Goal: Task Accomplishment & Management: Use online tool/utility

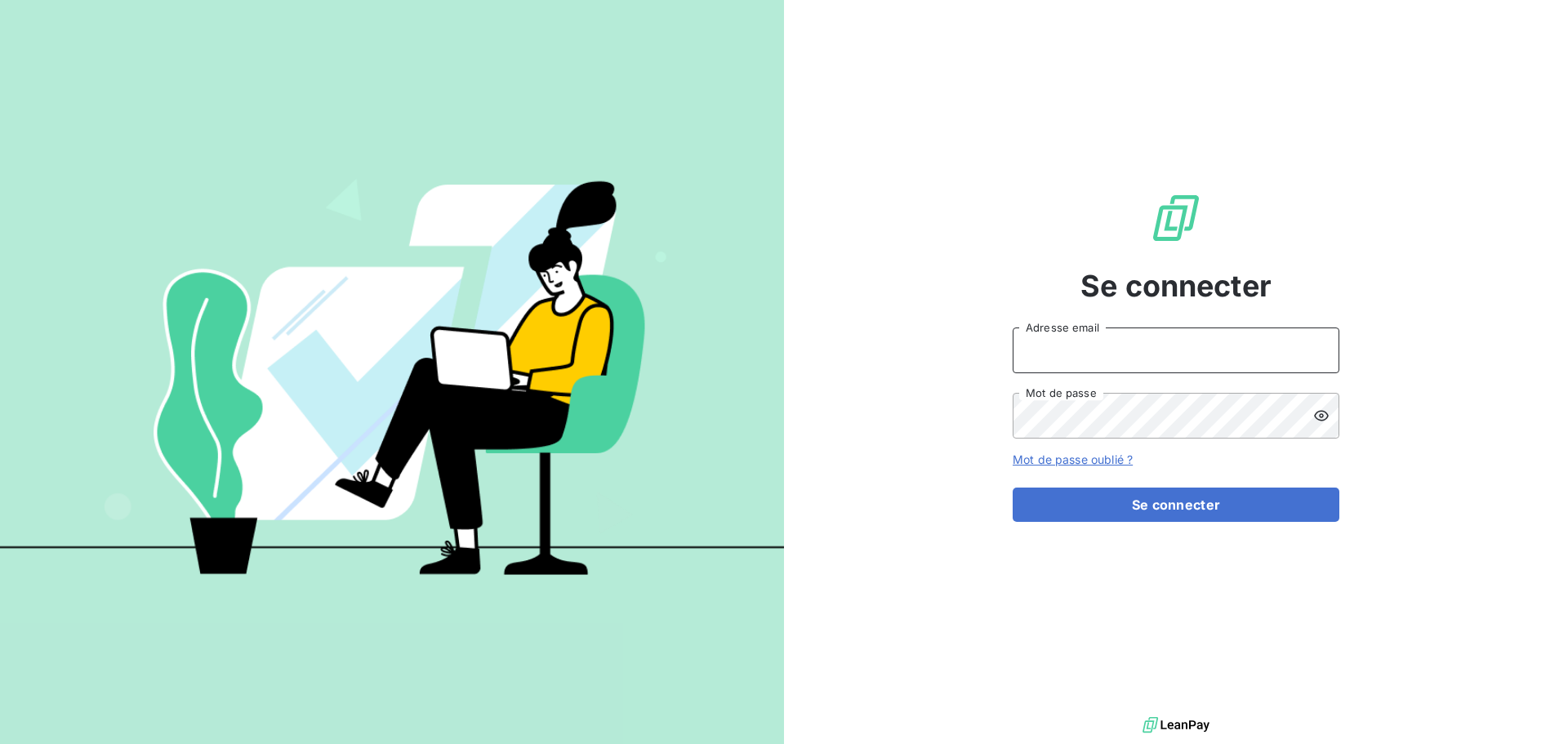
click at [1117, 344] on input "Adresse email" at bounding box center [1176, 350] width 327 height 46
type input "[EMAIL_ADDRESS][DOMAIN_NAME]"
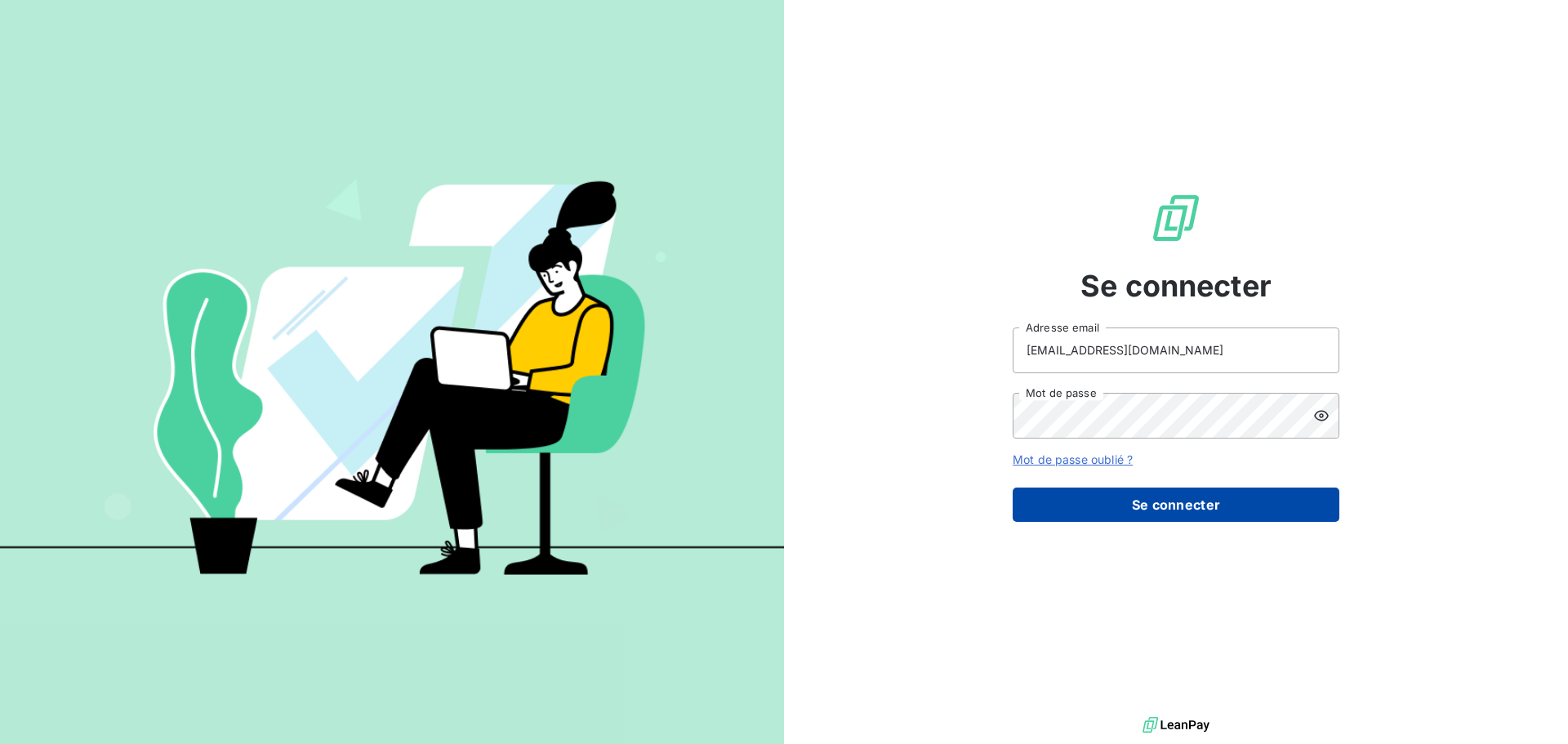
click at [1188, 514] on button "Se connecter" at bounding box center [1176, 504] width 327 height 35
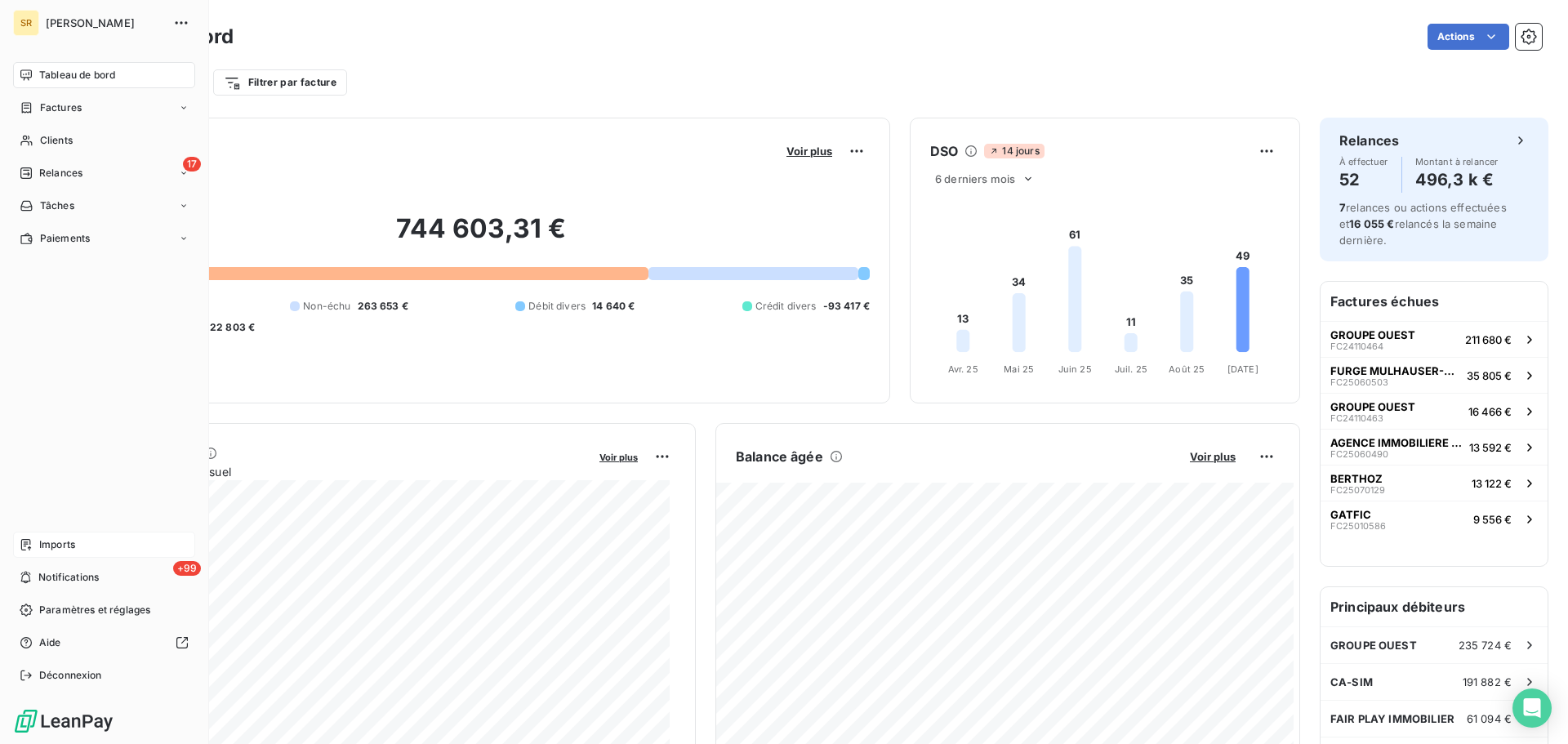
click at [48, 548] on span "Imports" at bounding box center [57, 544] width 36 height 15
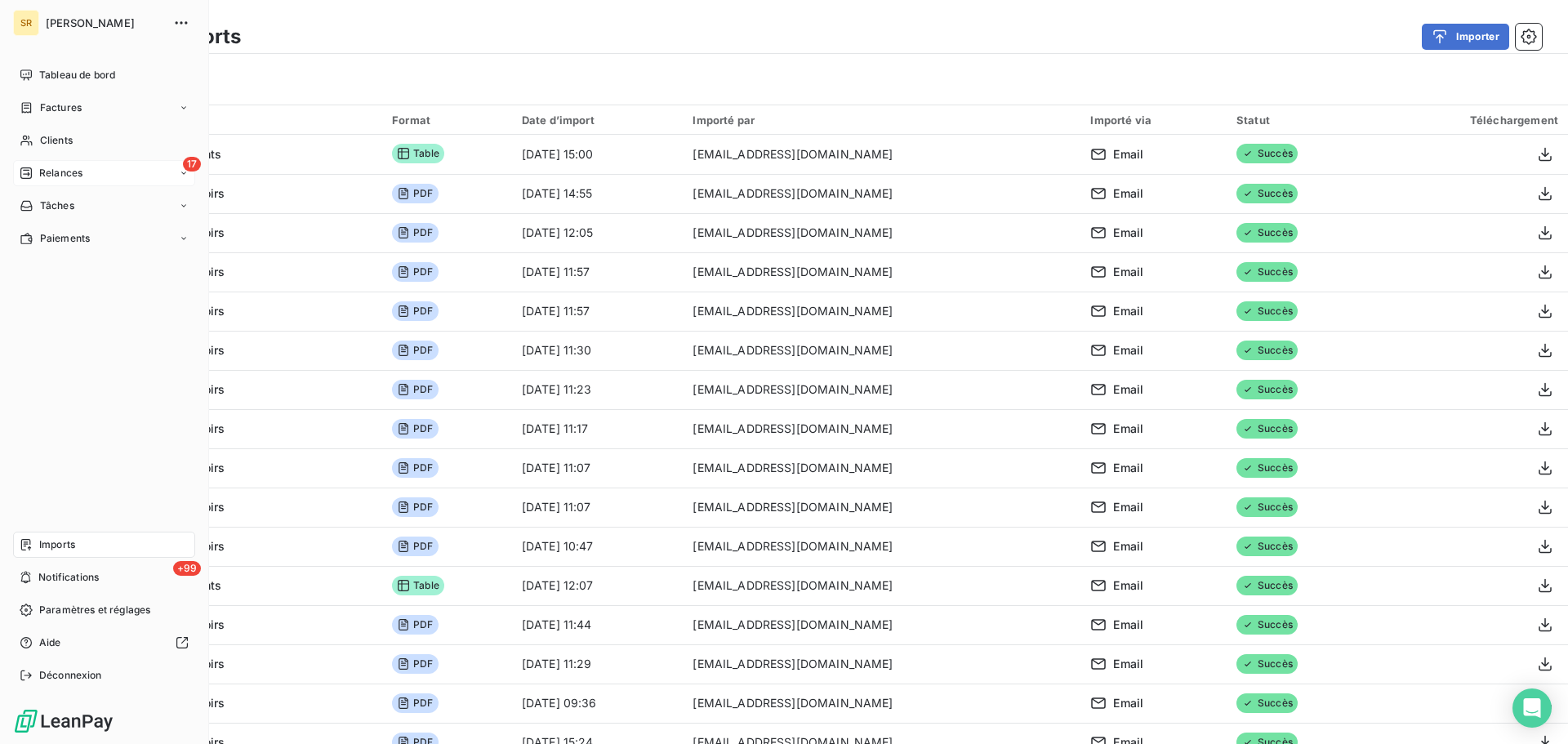
click at [80, 168] on span "Relances" at bounding box center [61, 172] width 44 height 15
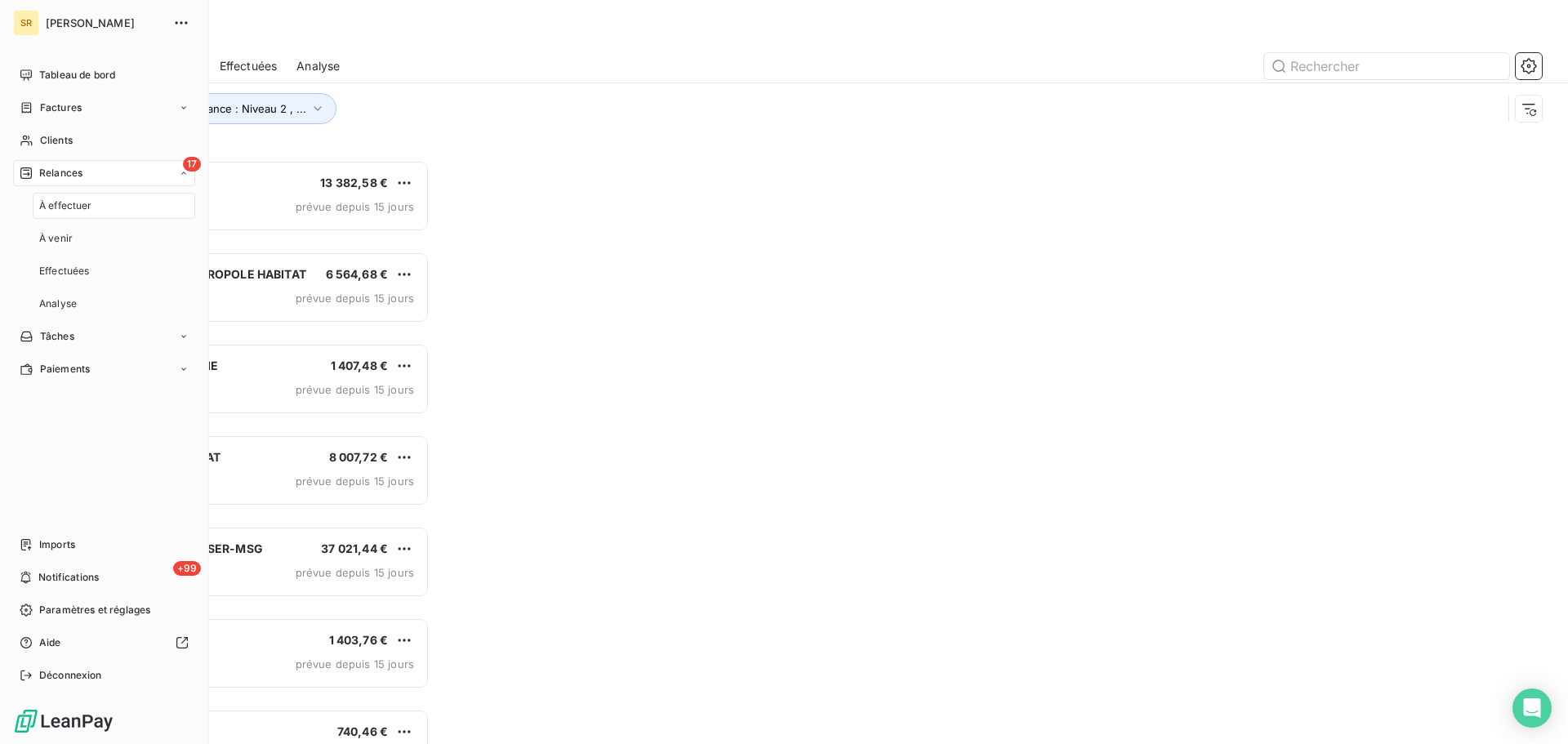
scroll to position [571, 339]
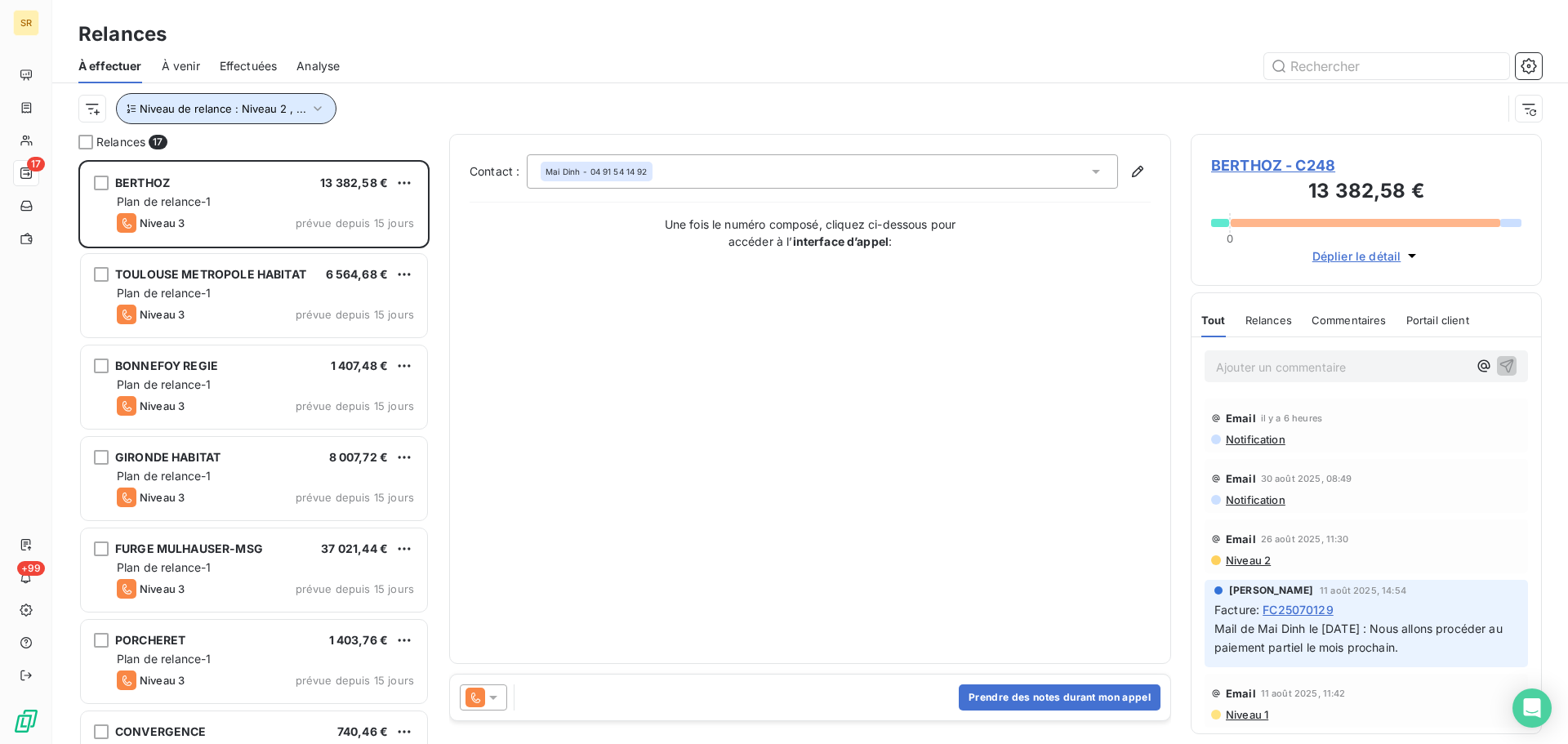
click at [315, 105] on icon "button" at bounding box center [318, 108] width 16 height 16
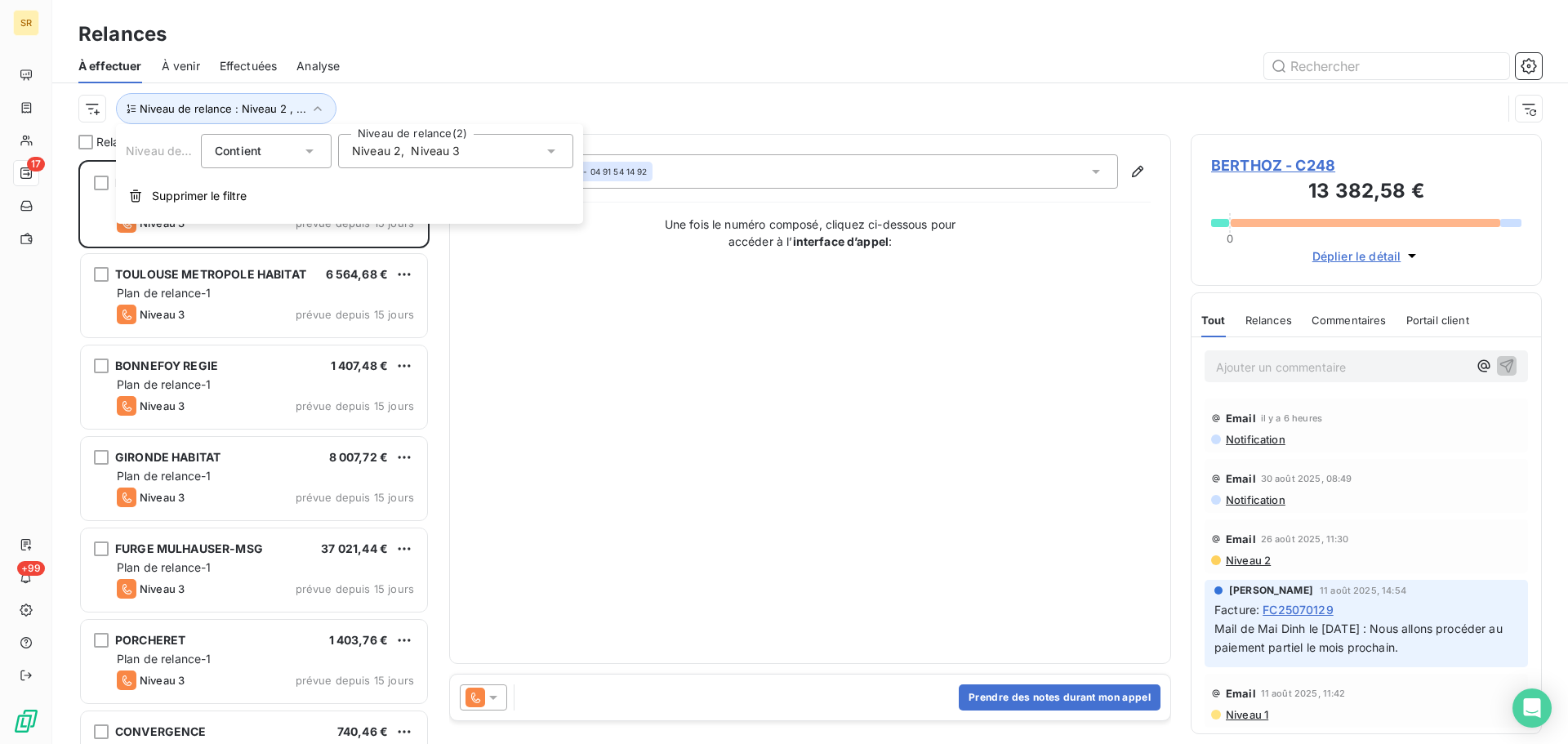
click at [555, 150] on icon at bounding box center [551, 150] width 16 height 16
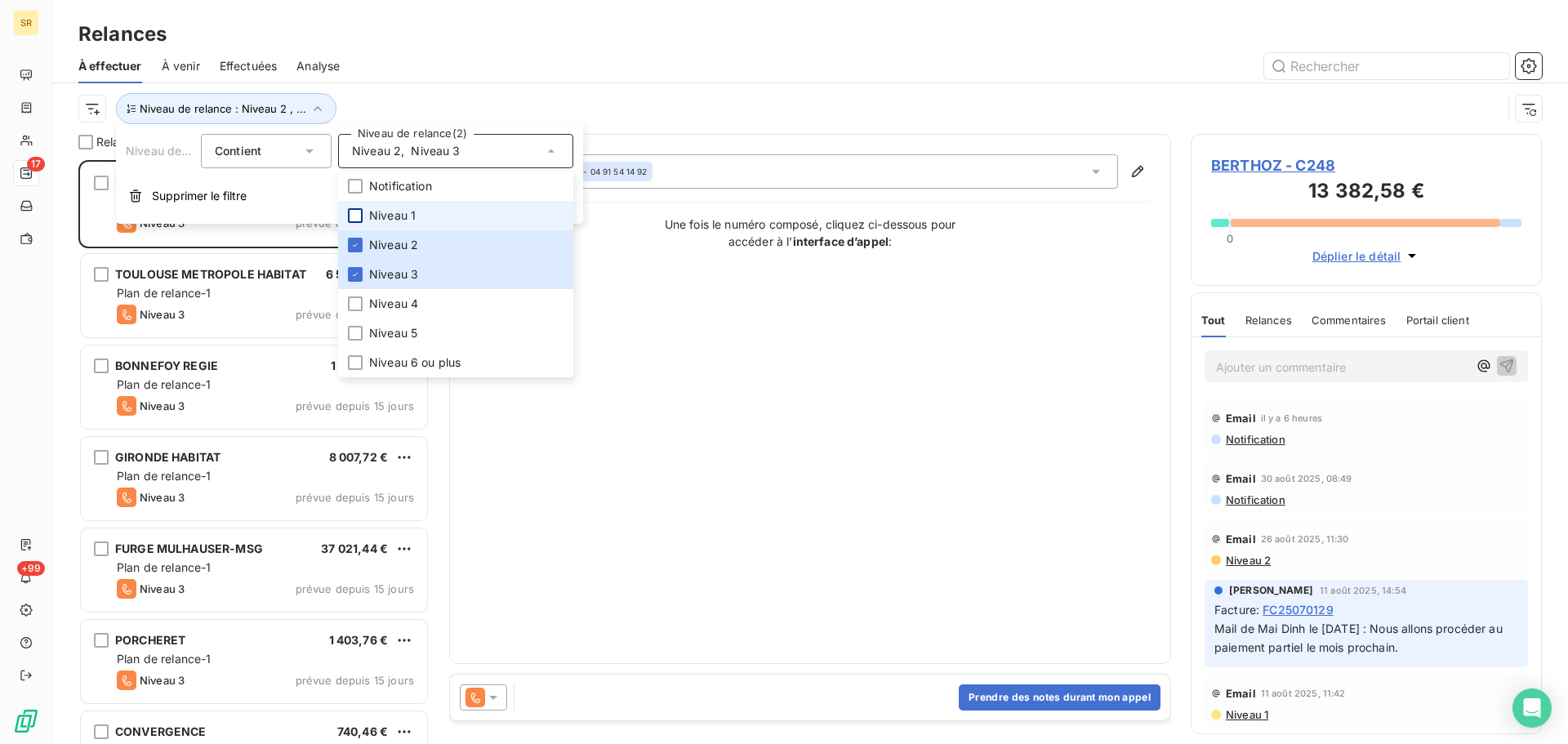
click at [353, 212] on div at bounding box center [354, 215] width 15 height 15
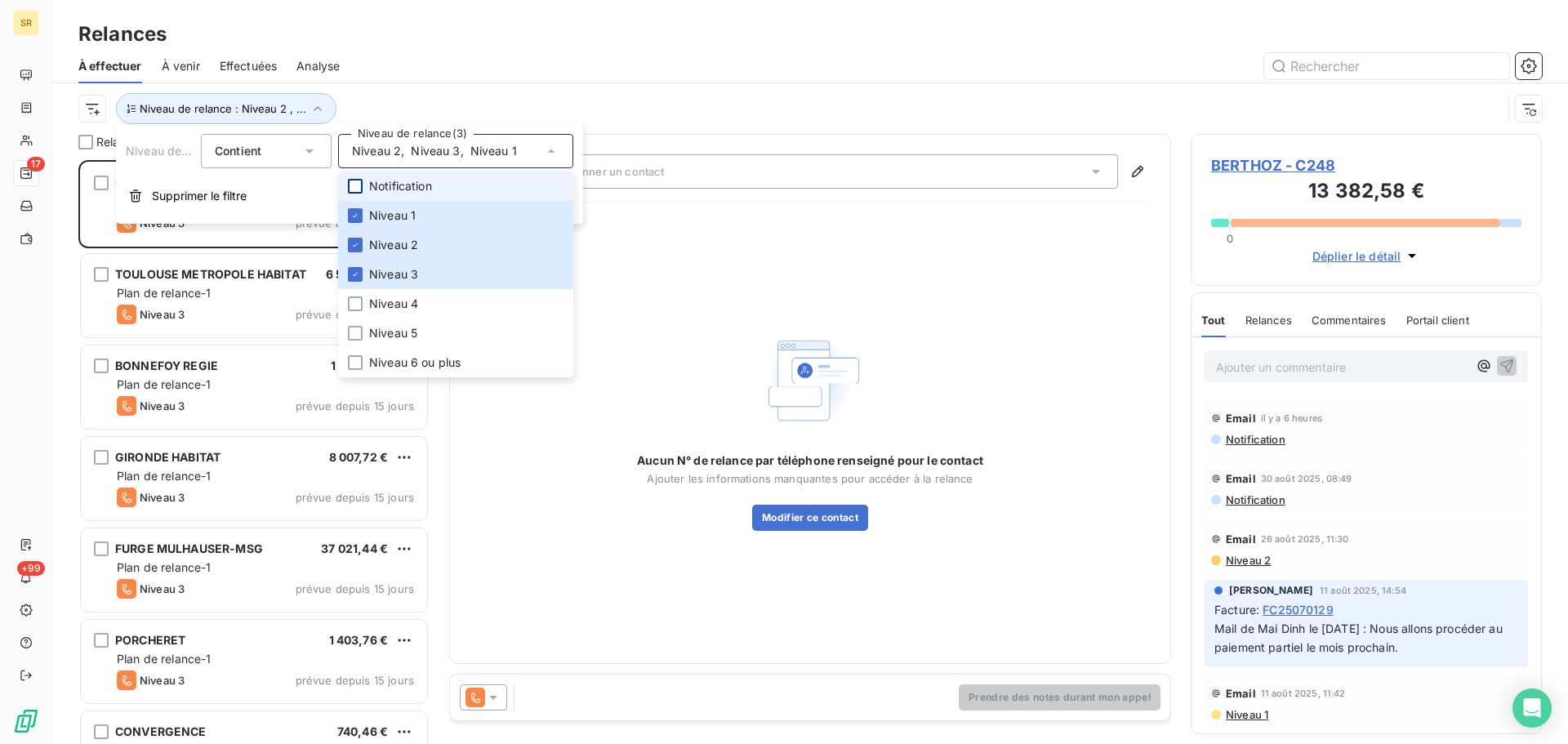
click at [352, 186] on div at bounding box center [354, 186] width 15 height 15
click at [356, 275] on icon at bounding box center [355, 274] width 10 height 10
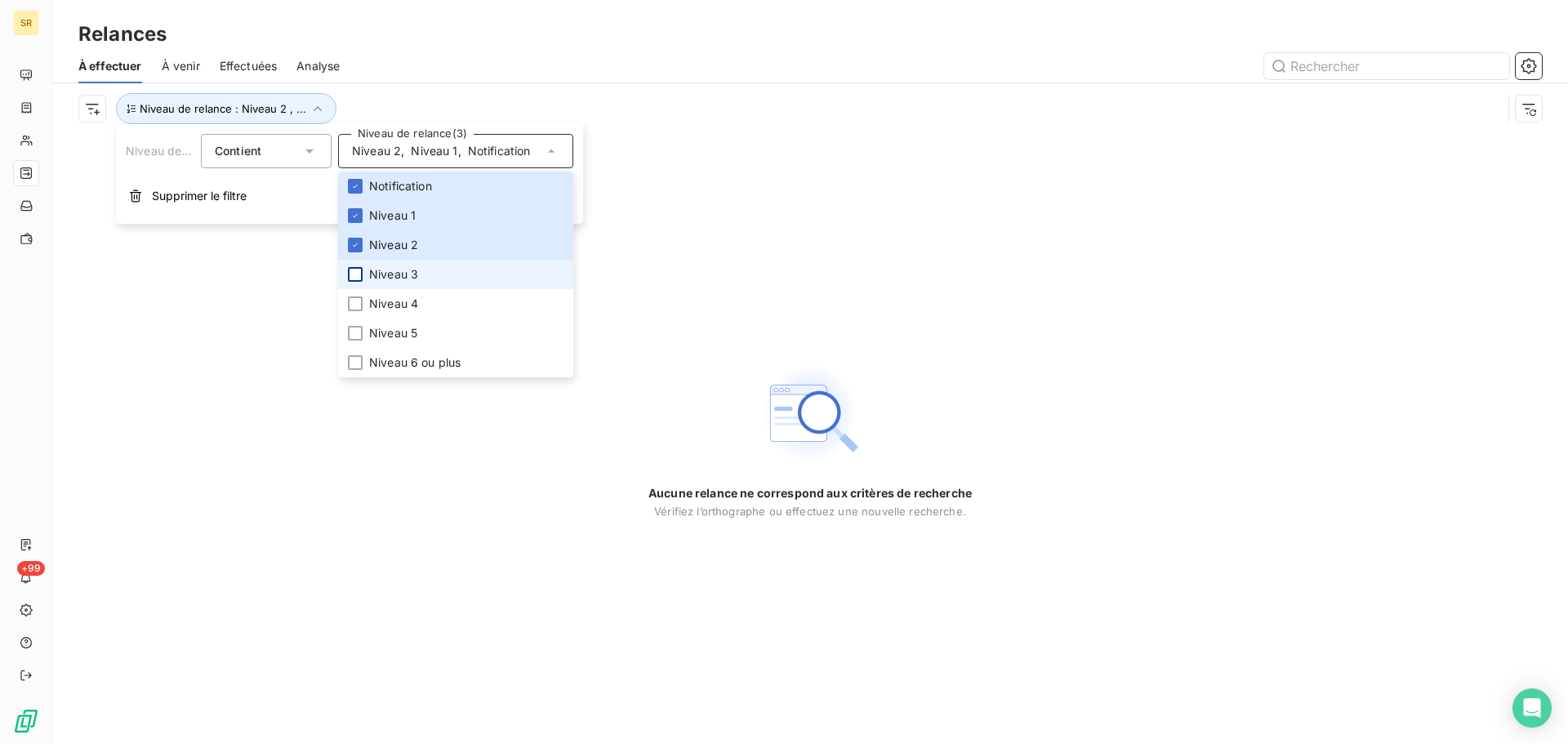
click at [235, 502] on div "Aucune relance ne correspond aux critères de recherche Vérifiez l’orthographe o…" at bounding box center [810, 438] width 1516 height 609
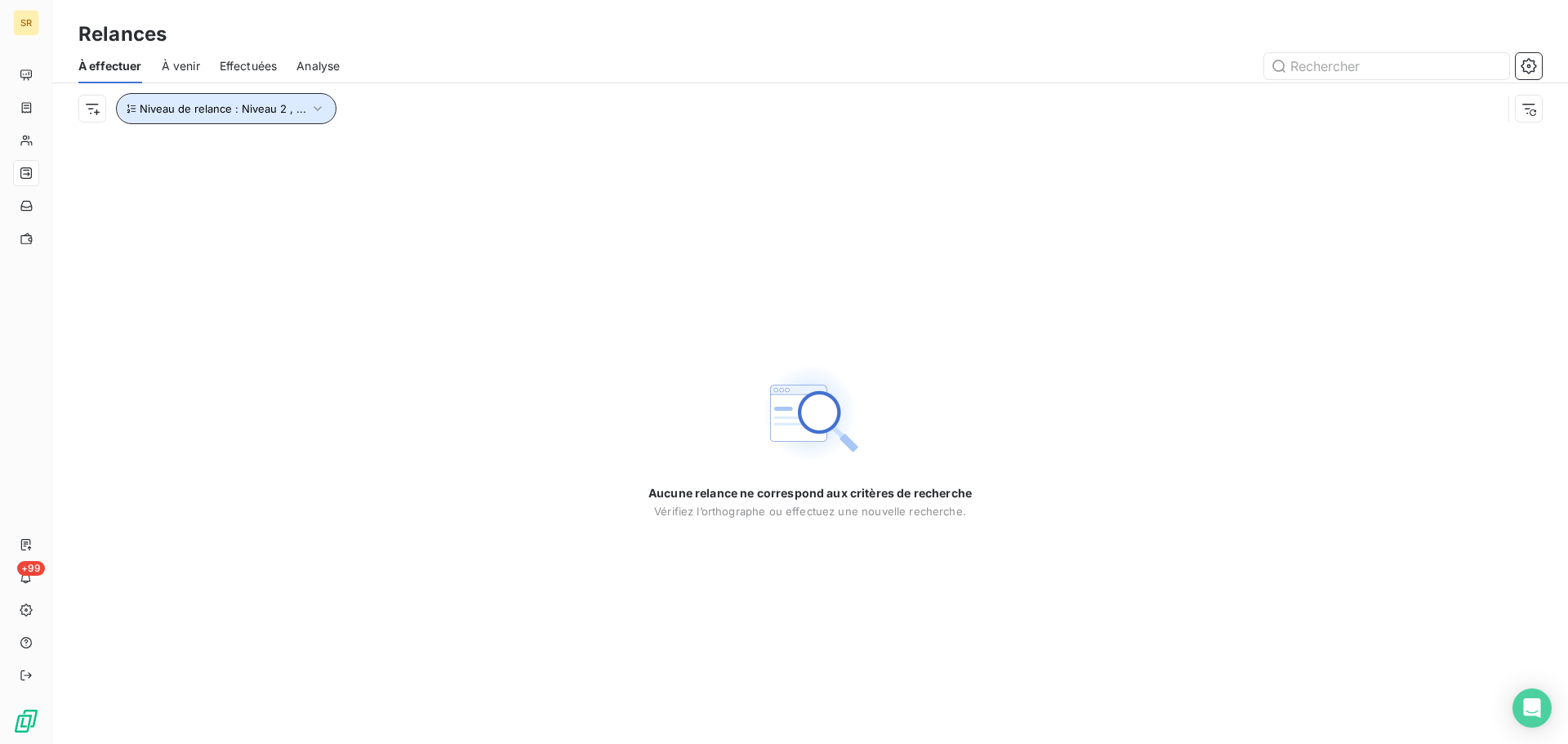
click at [314, 109] on icon "button" at bounding box center [318, 108] width 8 height 5
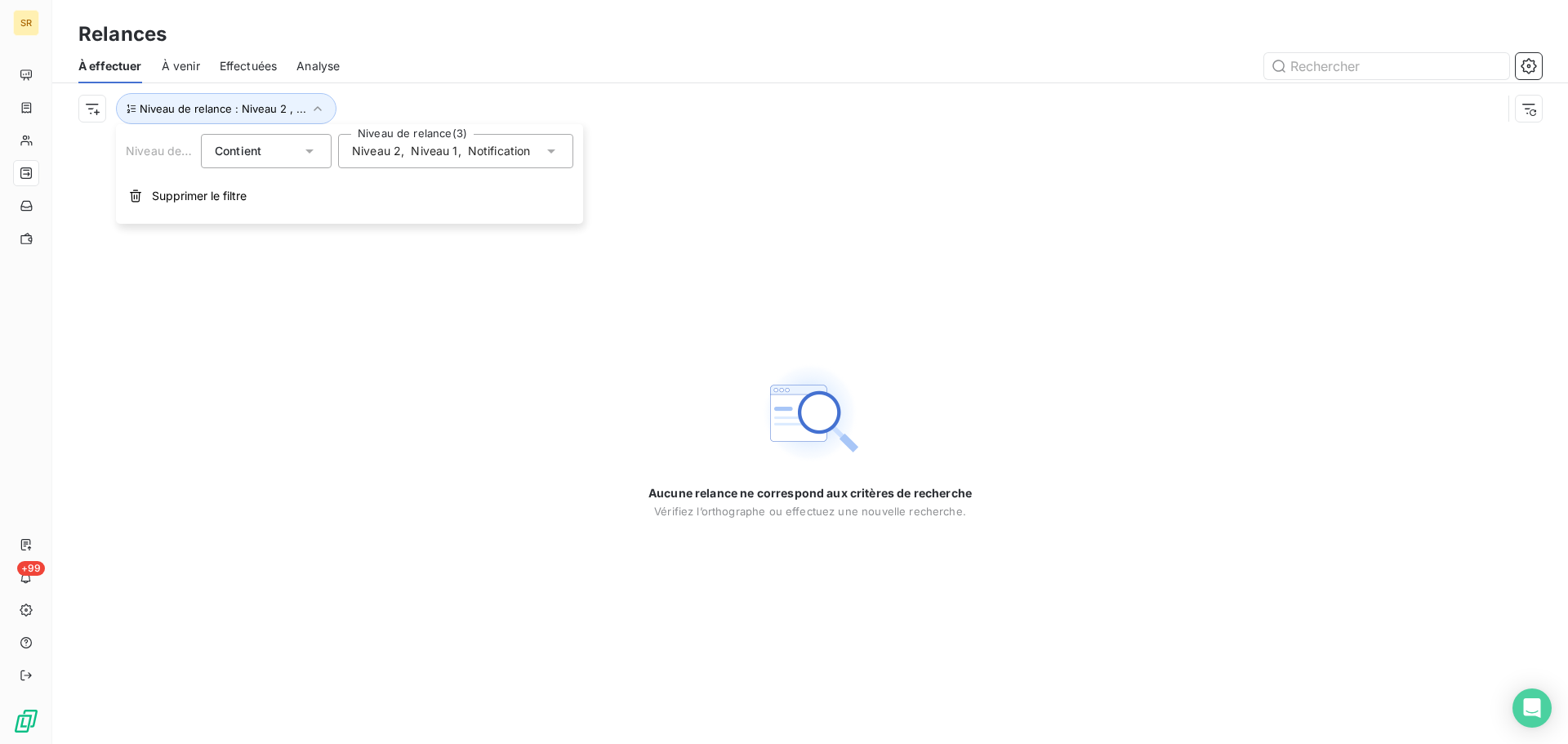
click at [553, 151] on icon at bounding box center [551, 151] width 8 height 4
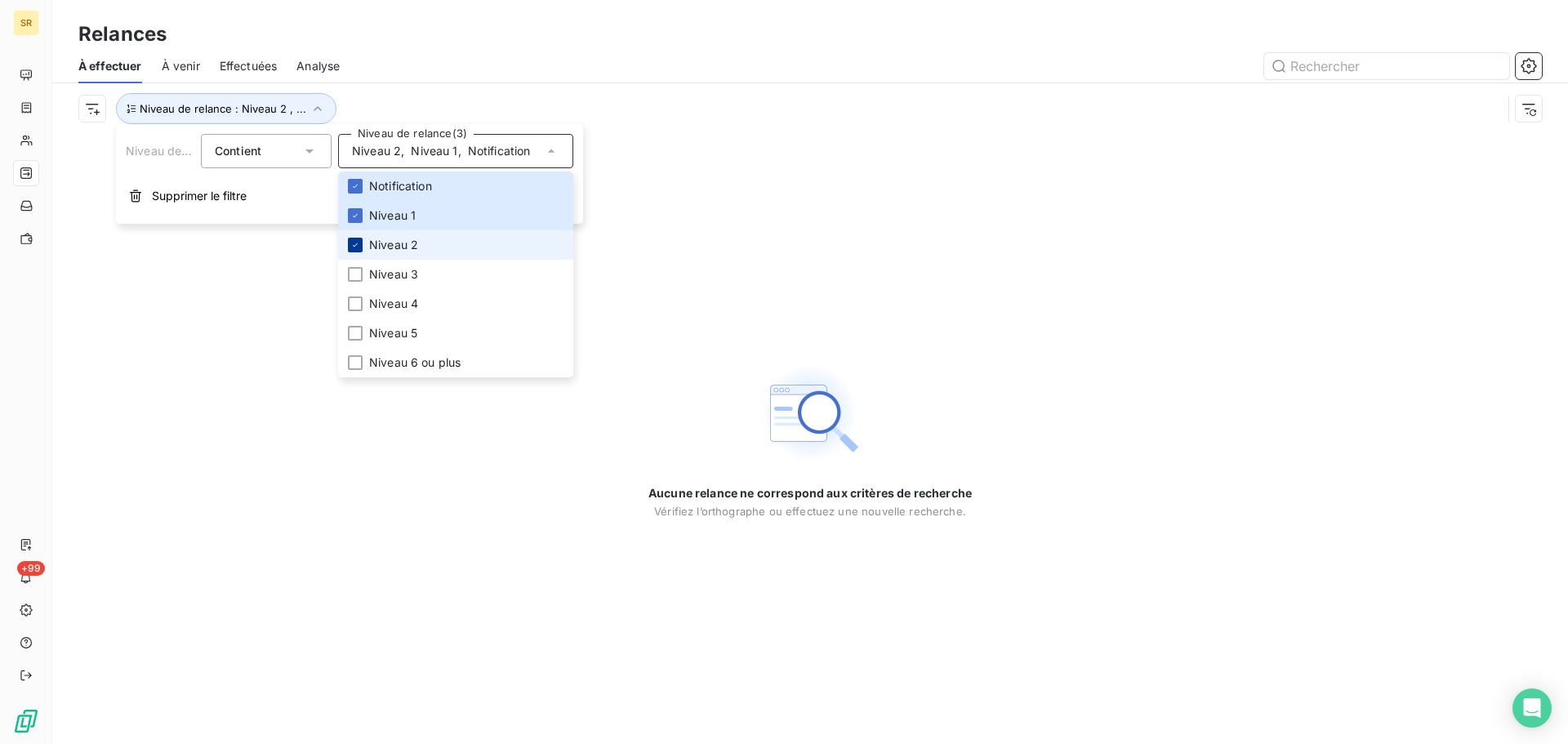
click at [354, 242] on icon at bounding box center [355, 245] width 10 height 10
click at [355, 212] on icon at bounding box center [355, 216] width 10 height 10
click at [353, 181] on icon at bounding box center [355, 186] width 10 height 10
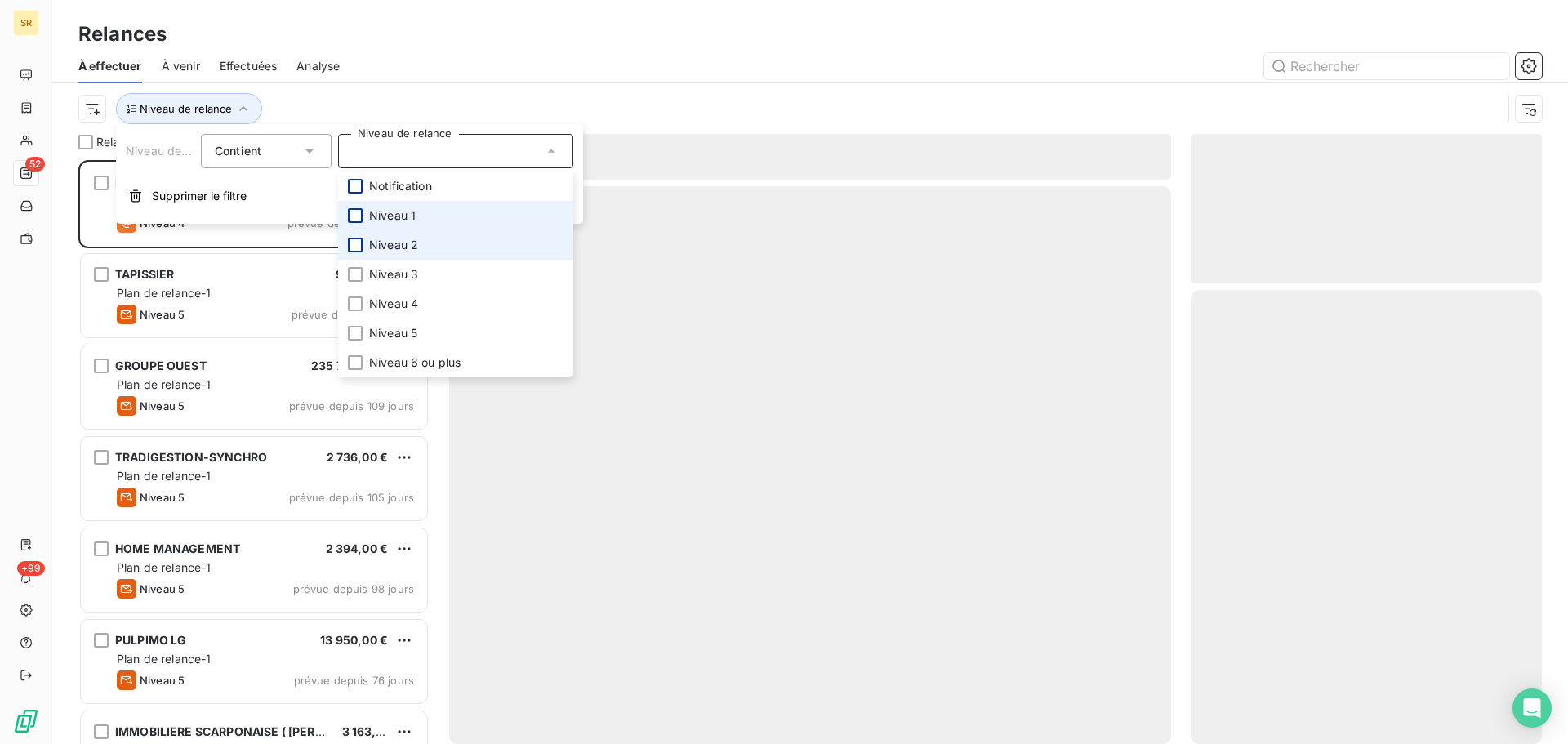
scroll to position [571, 339]
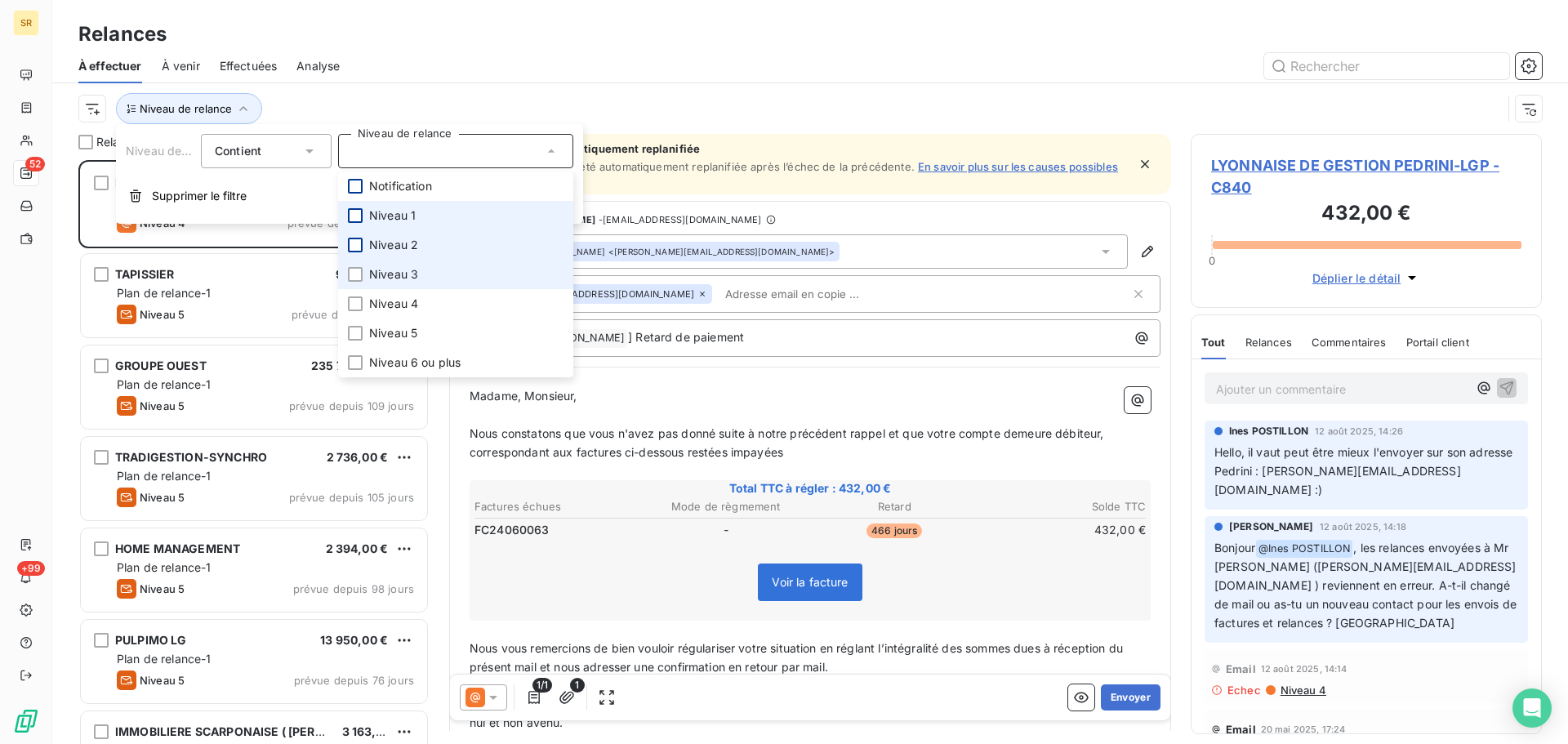
click at [394, 276] on span "Niveau 3" at bounding box center [393, 274] width 49 height 16
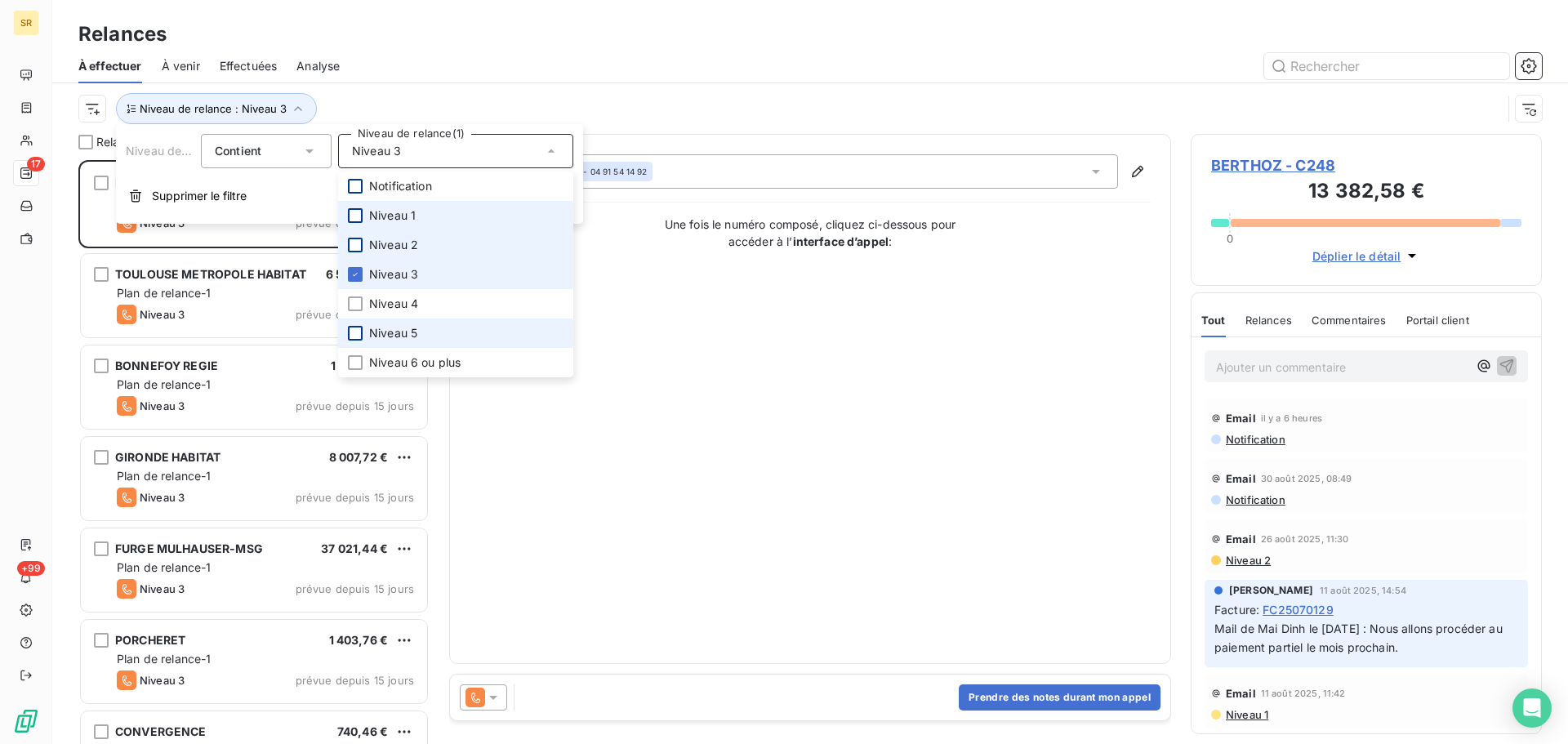
scroll to position [571, 339]
click at [950, 45] on div "Relances" at bounding box center [810, 35] width 1516 height 30
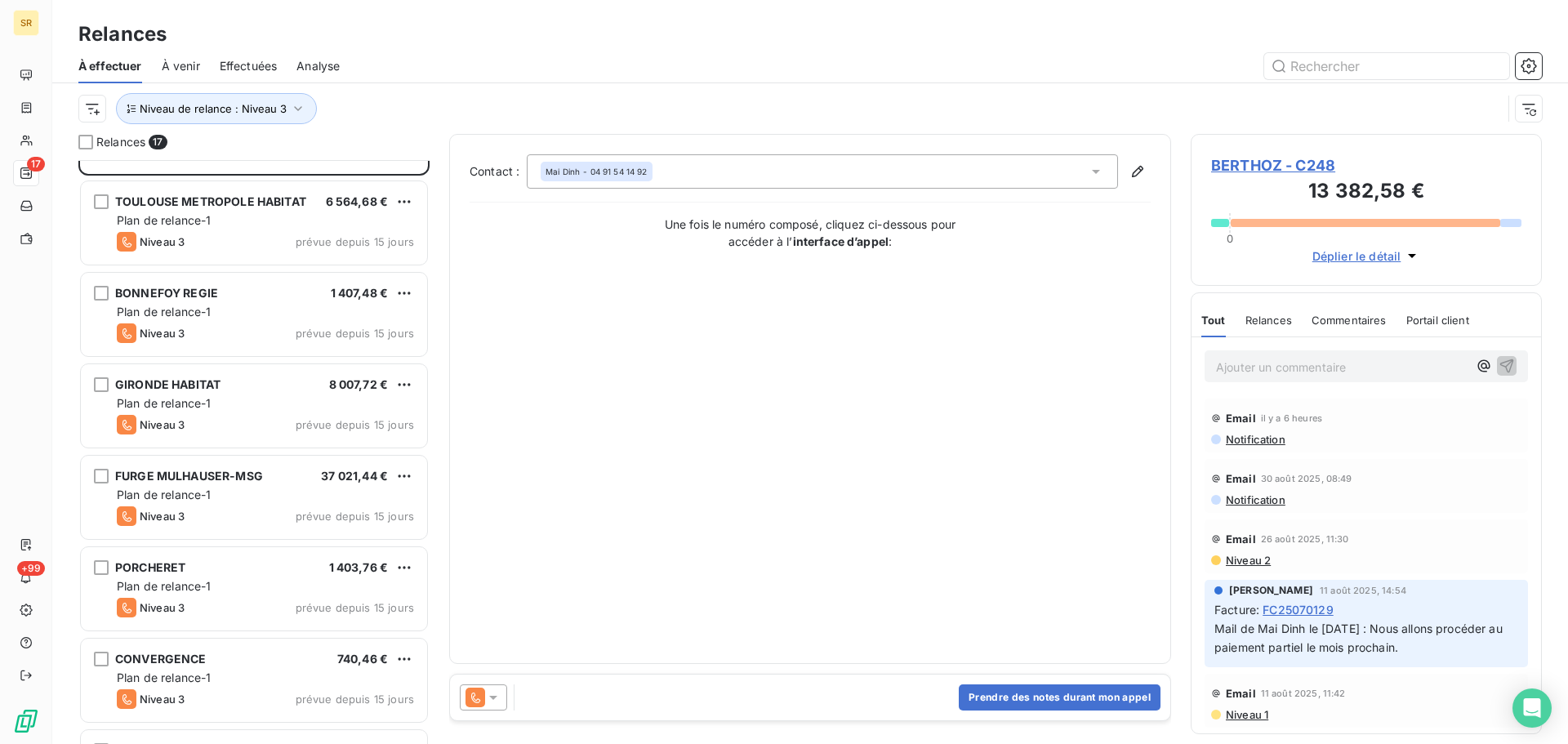
scroll to position [0, 0]
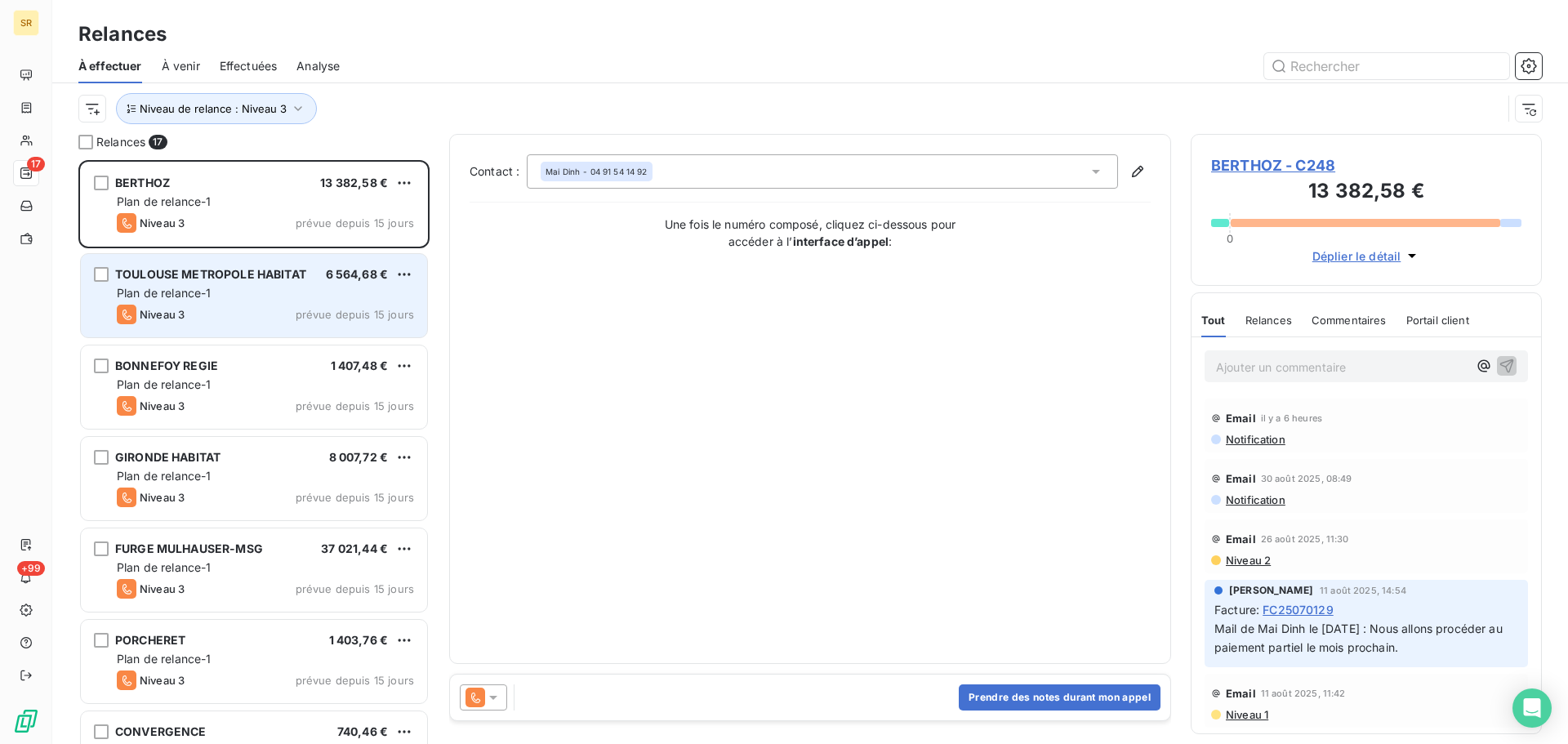
click at [197, 287] on span "Plan de relance-1" at bounding box center [164, 293] width 95 height 14
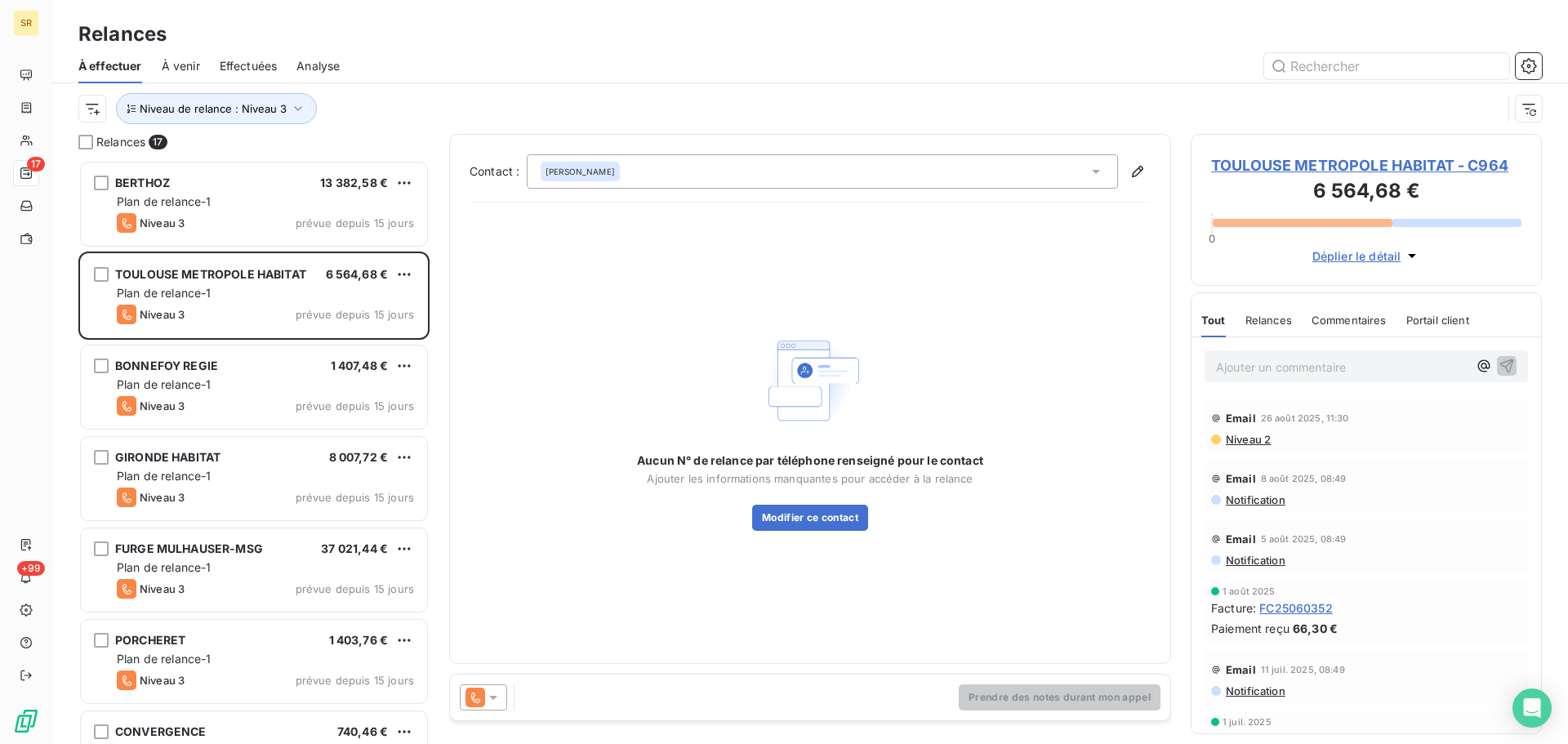
click at [496, 700] on icon at bounding box center [493, 697] width 16 height 16
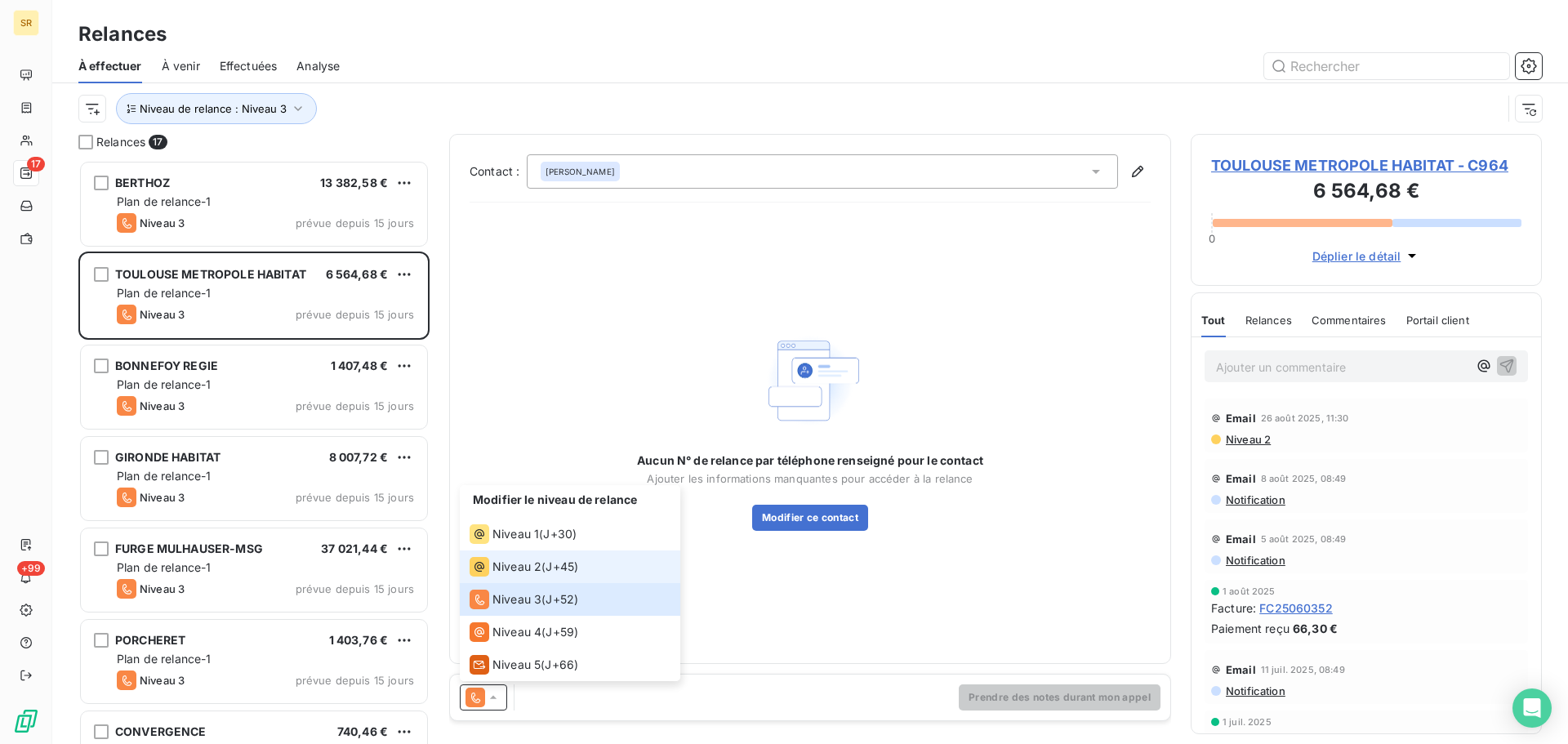
click at [530, 566] on span "Niveau 2" at bounding box center [516, 566] width 49 height 16
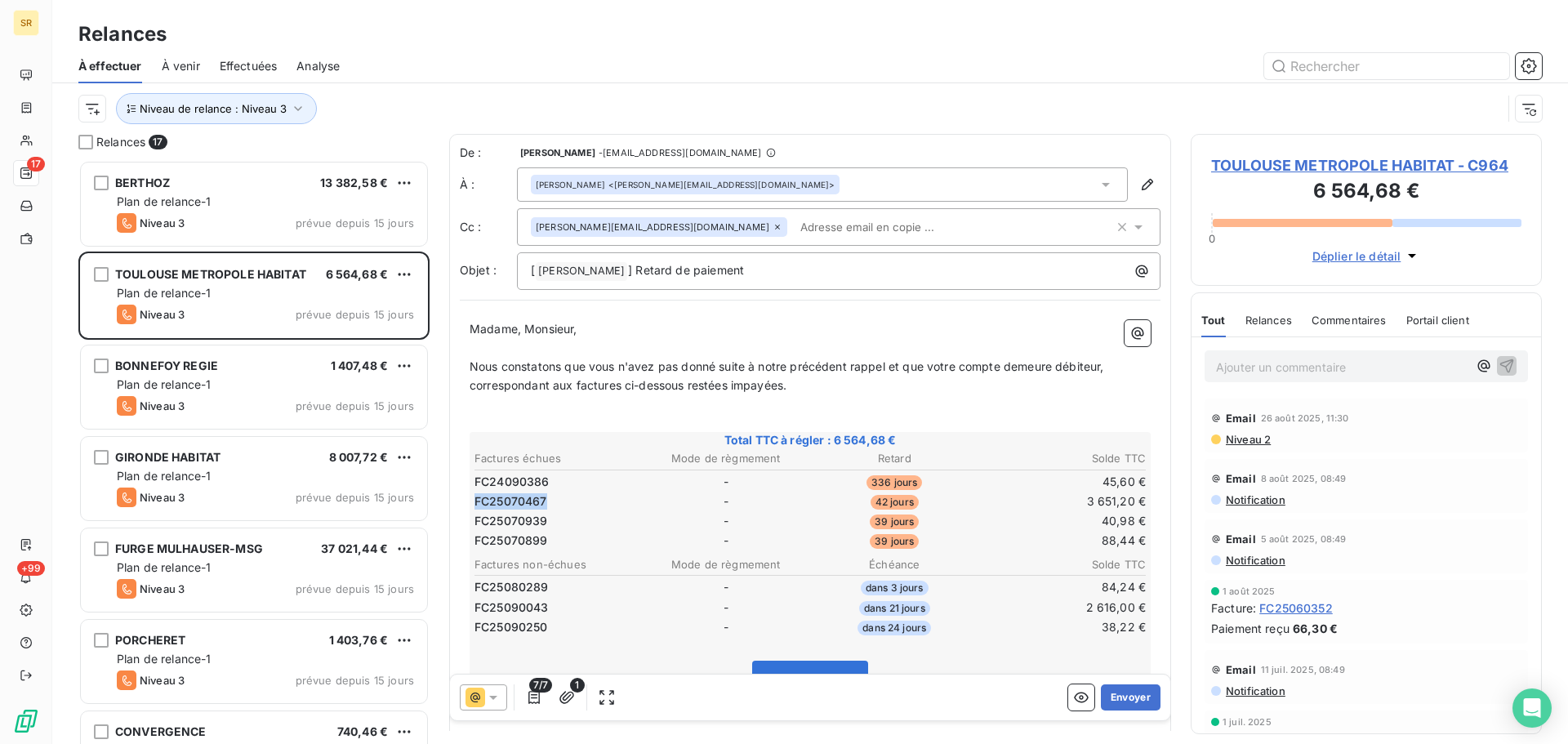
drag, startPoint x: 475, startPoint y: 502, endPoint x: 552, endPoint y: 505, distance: 77.1
click at [552, 505] on td "FC25070467" at bounding box center [556, 501] width 167 height 18
drag, startPoint x: 475, startPoint y: 501, endPoint x: 545, endPoint y: 498, distance: 70.1
click at [545, 498] on span "FC25070467" at bounding box center [510, 501] width 72 height 16
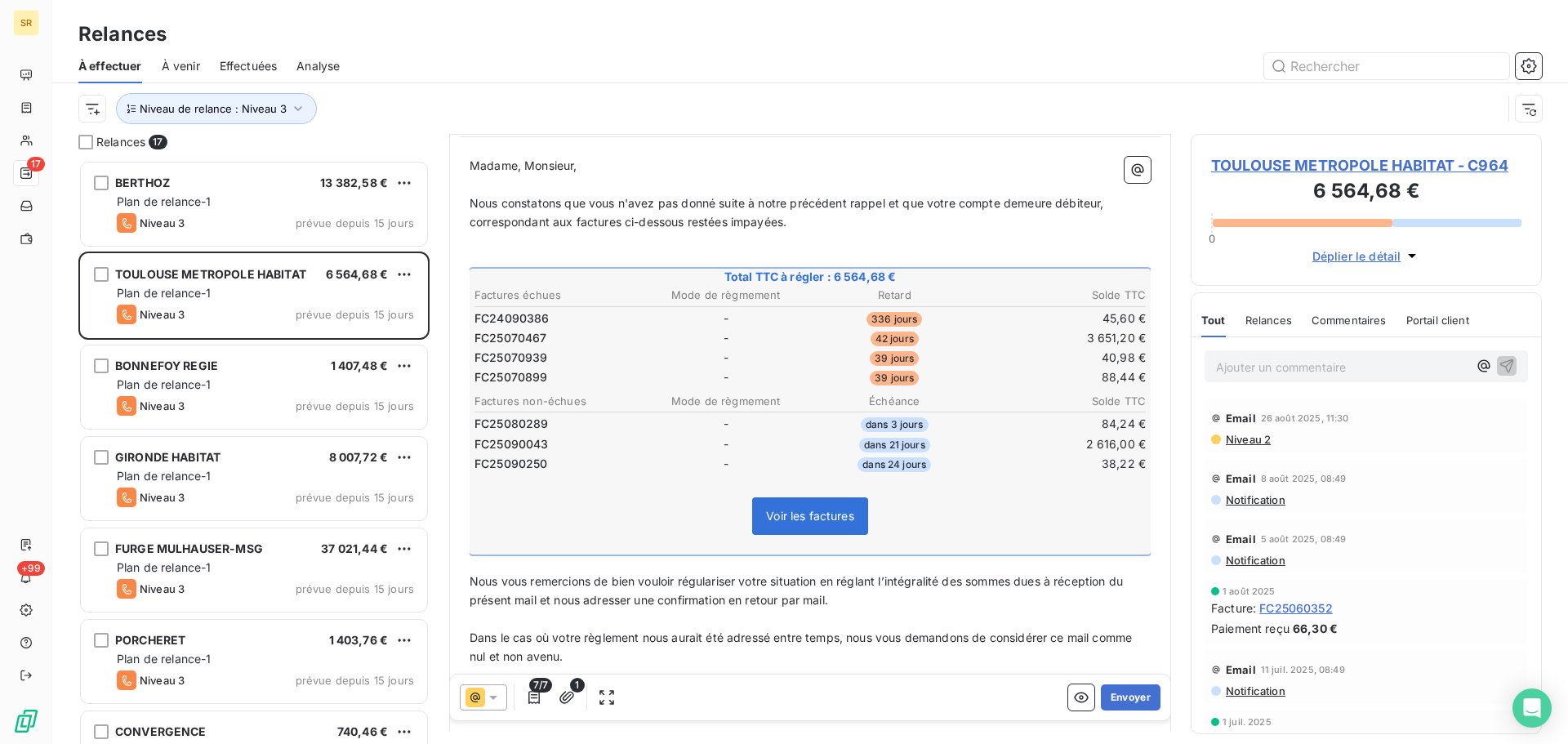
scroll to position [82, 0]
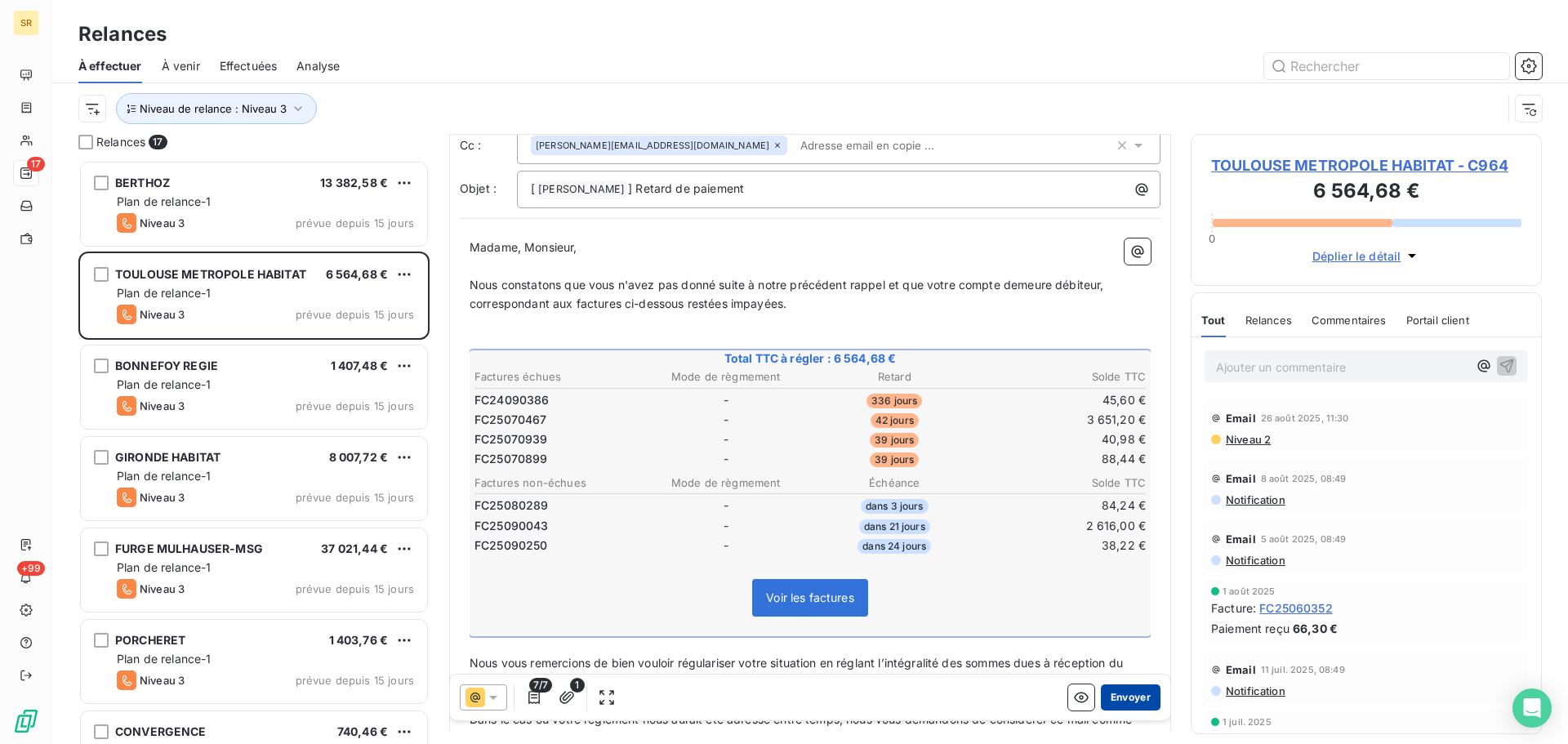
click at [1122, 696] on button "Envoyer" at bounding box center [1130, 697] width 59 height 26
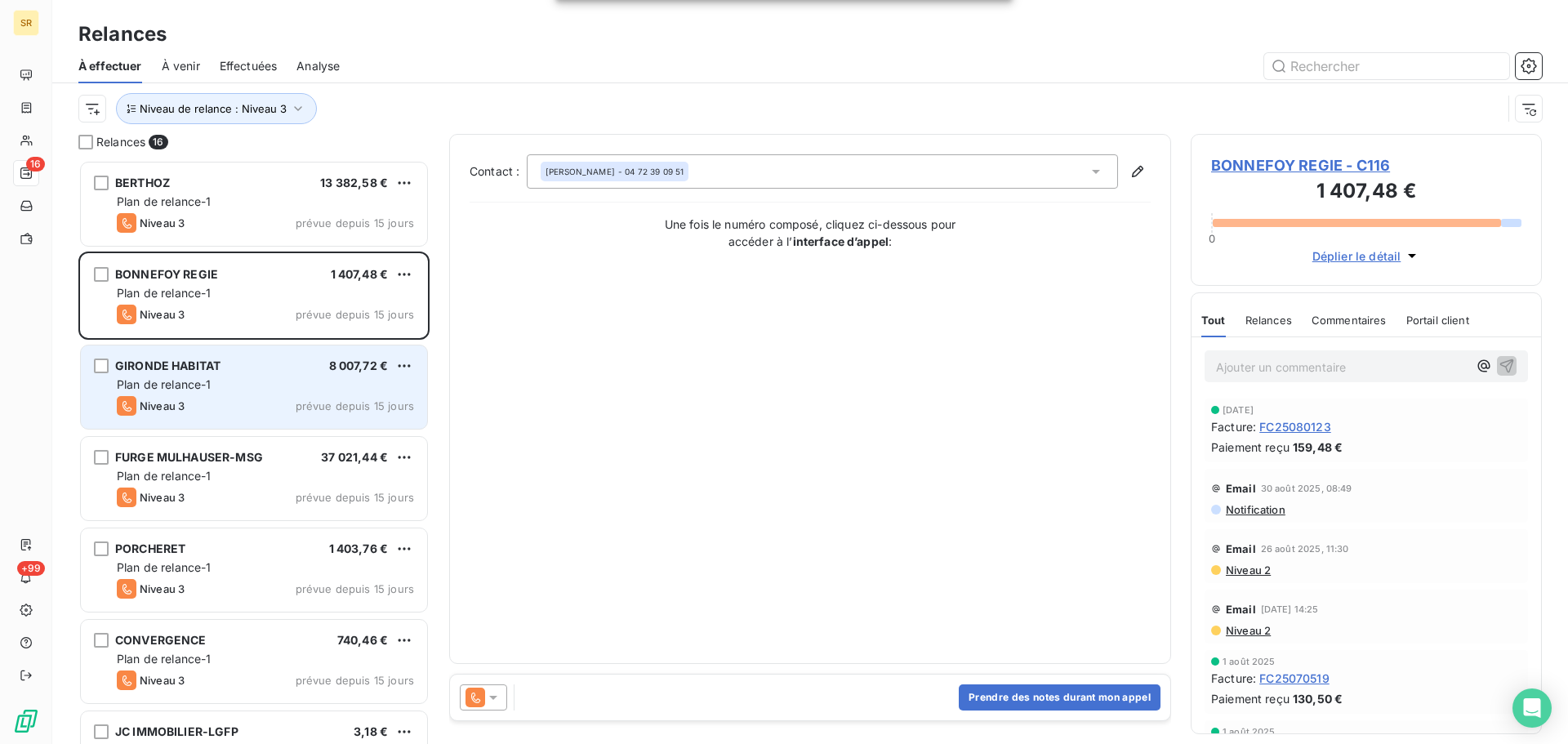
click at [198, 378] on span "Plan de relance-1" at bounding box center [164, 384] width 95 height 14
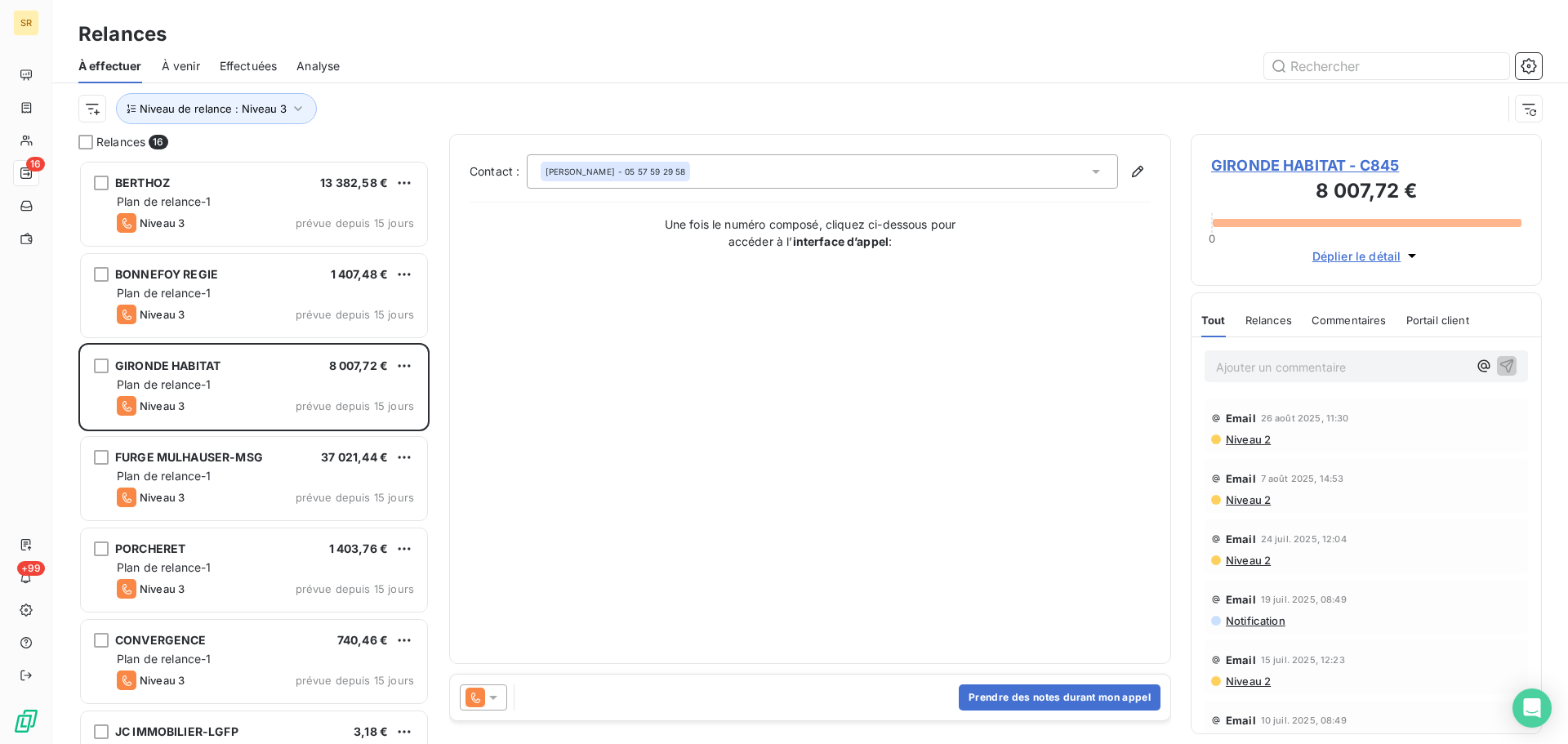
click at [492, 700] on icon at bounding box center [493, 697] width 16 height 16
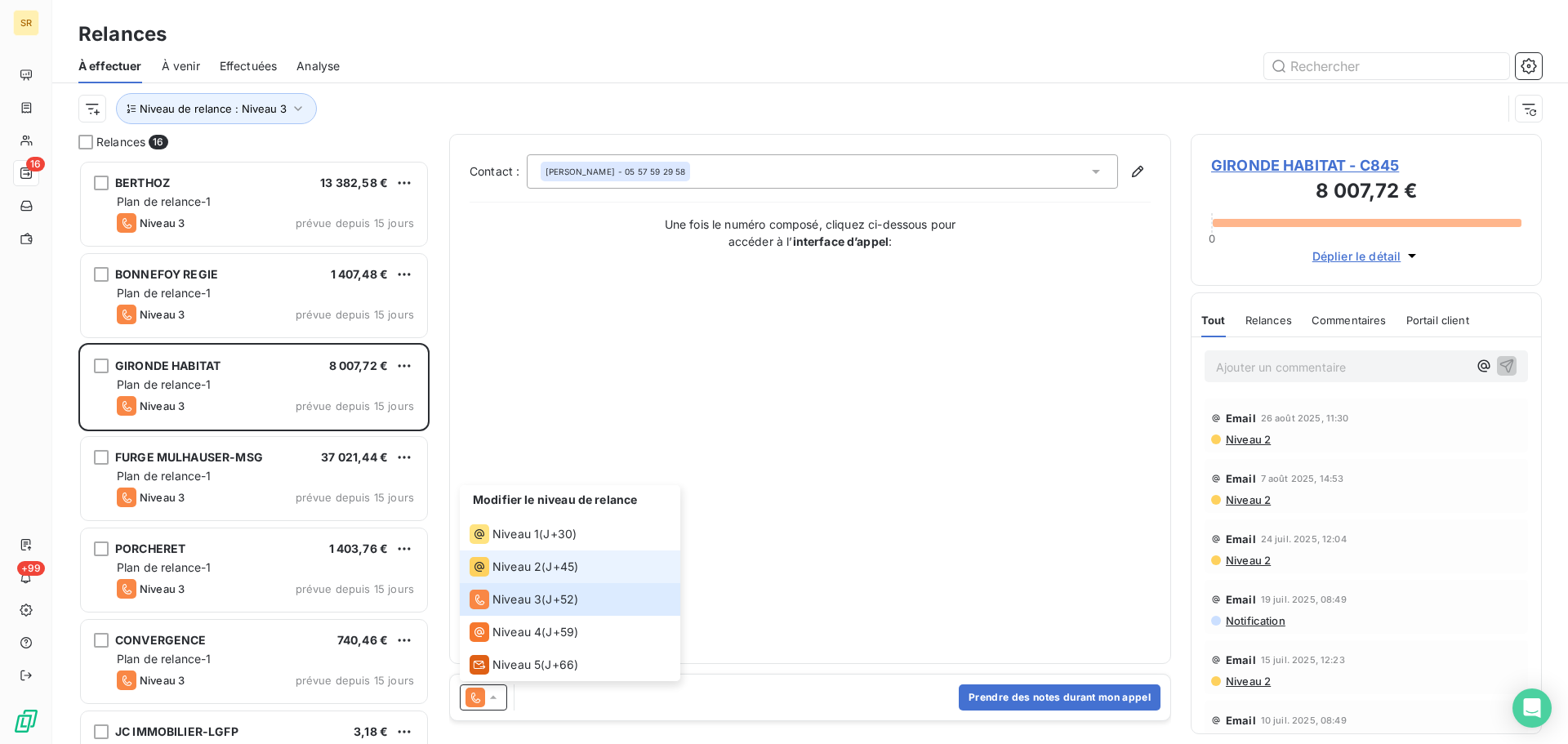
click at [512, 567] on span "Niveau 2" at bounding box center [516, 566] width 49 height 16
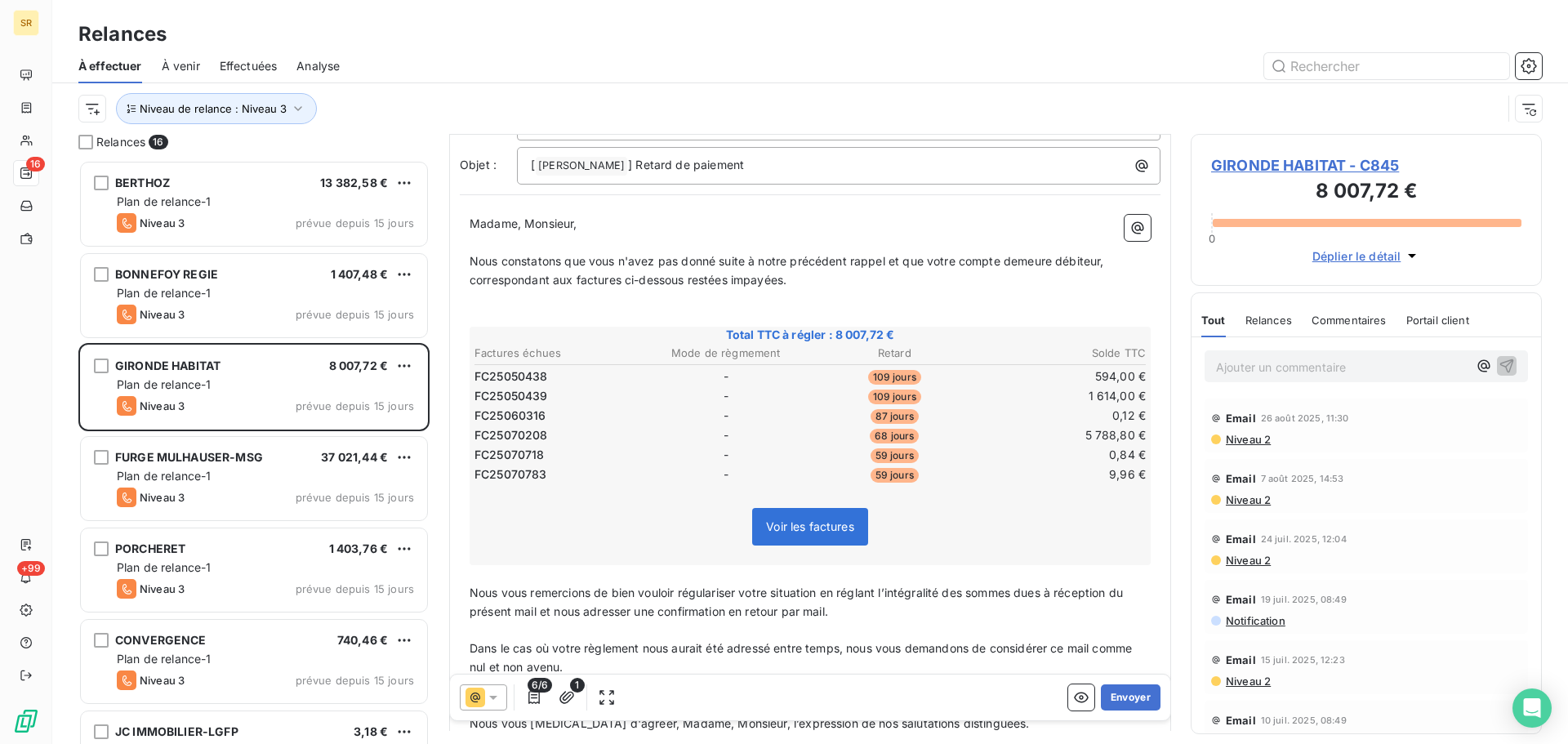
scroll to position [82, 0]
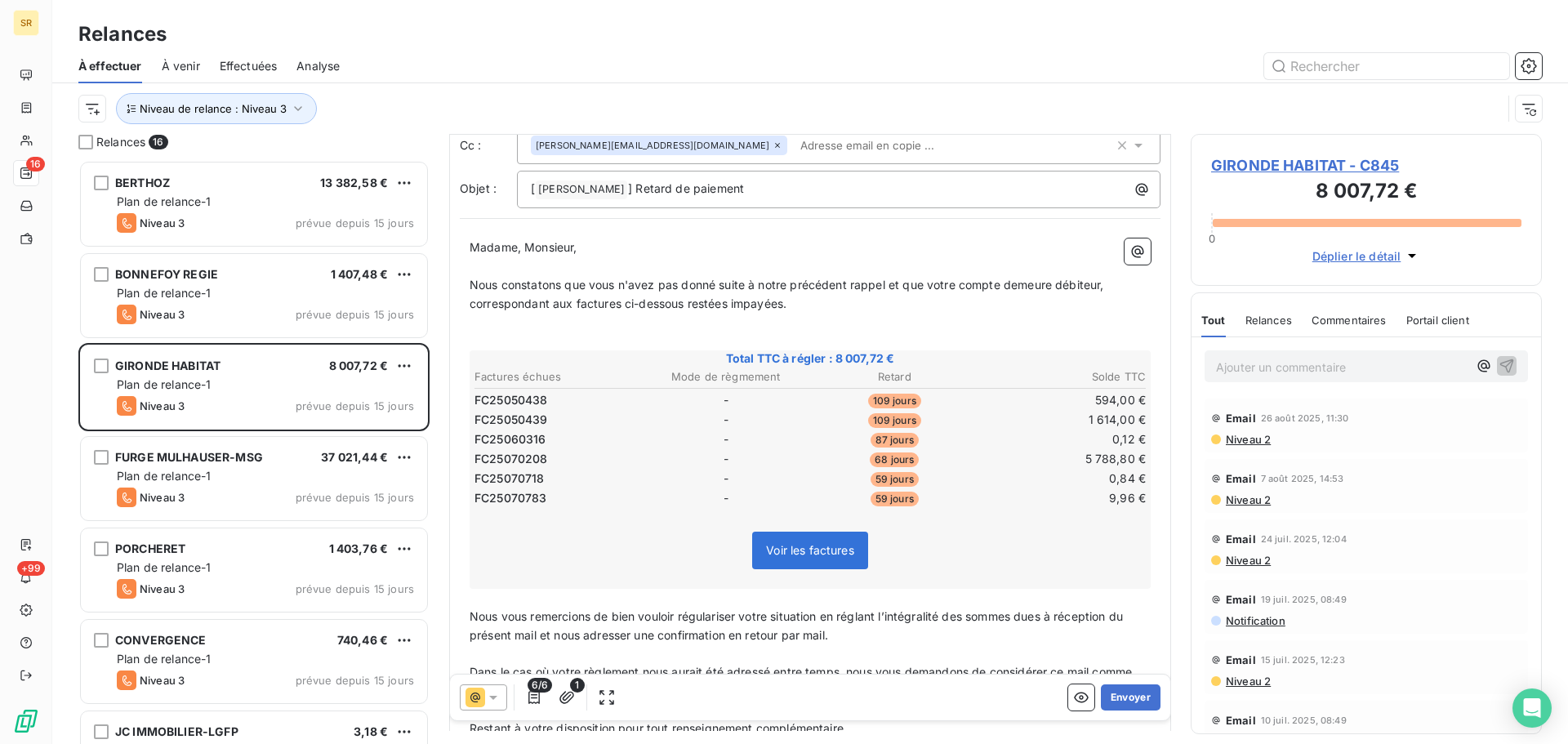
click at [1134, 145] on icon at bounding box center [1138, 145] width 8 height 4
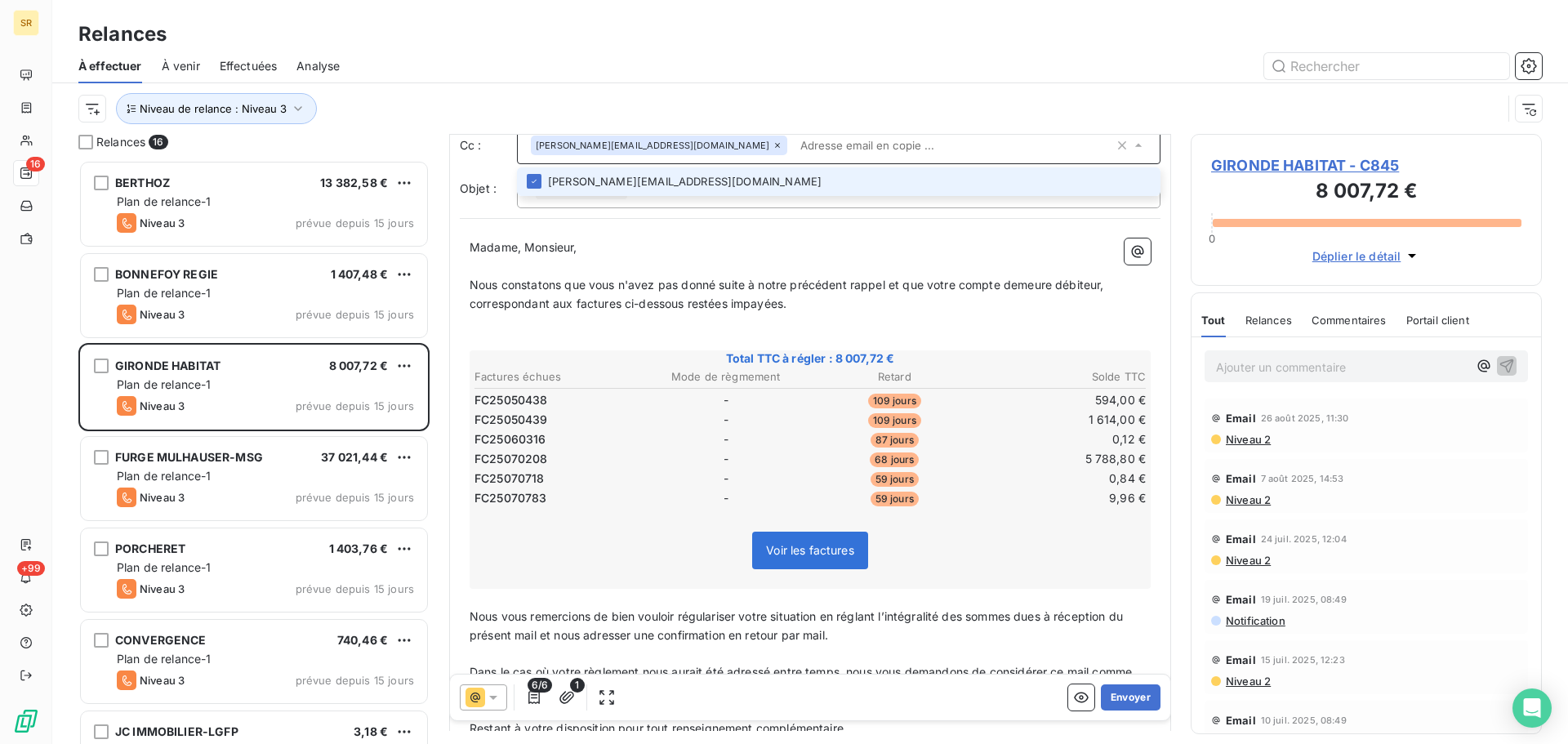
click at [1135, 145] on icon at bounding box center [1138, 144] width 7 height 3
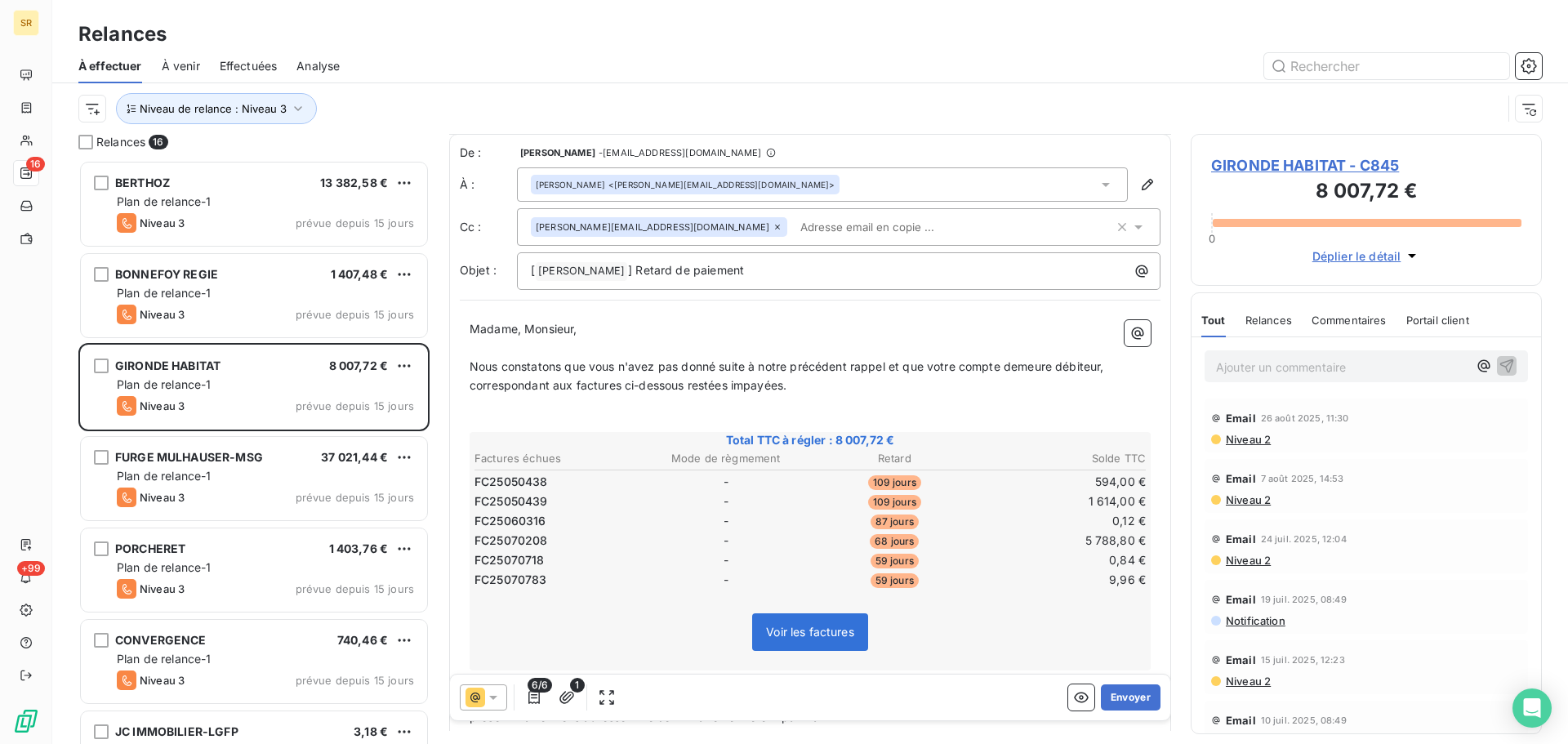
scroll to position [0, 0]
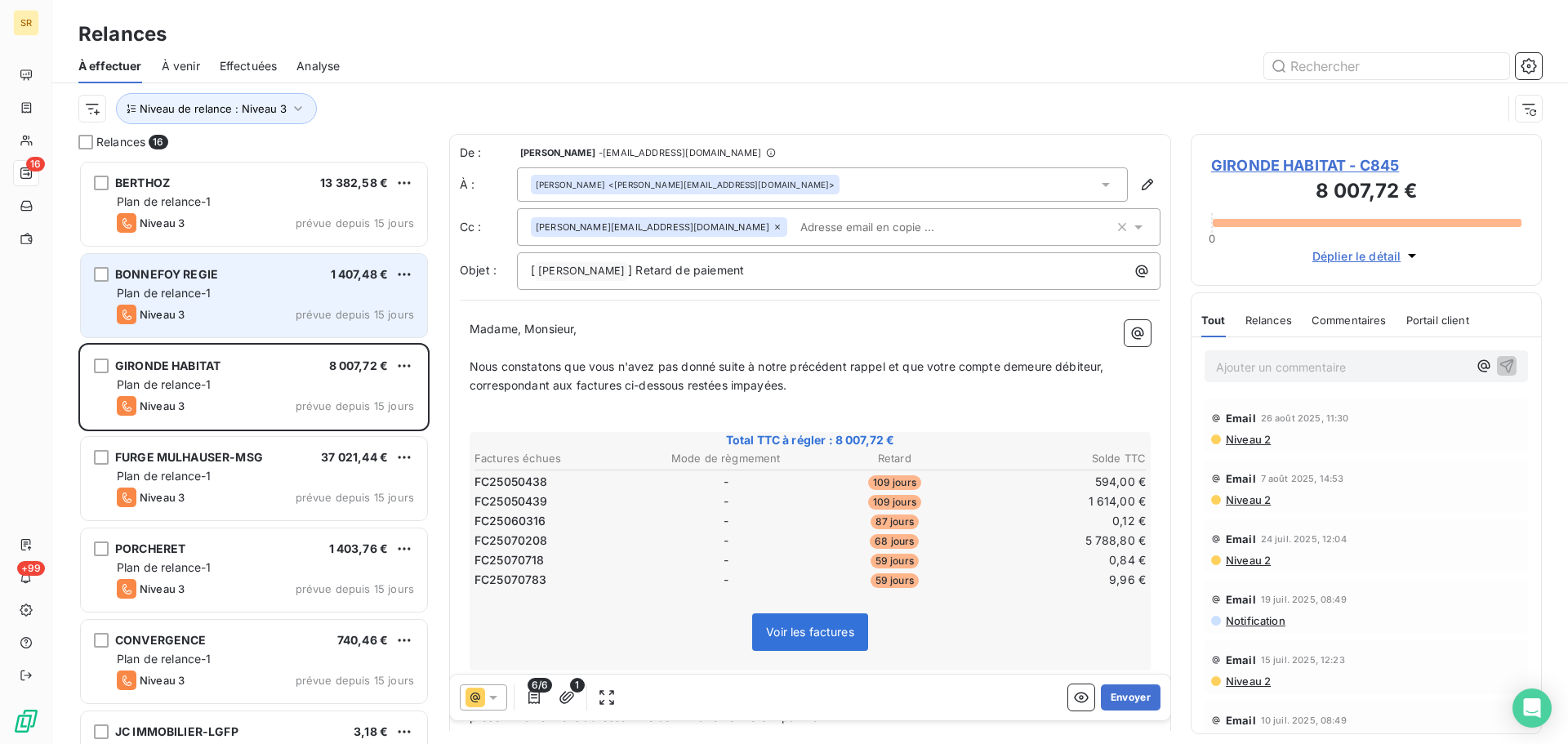
click at [188, 290] on span "Plan de relance-1" at bounding box center [164, 293] width 95 height 14
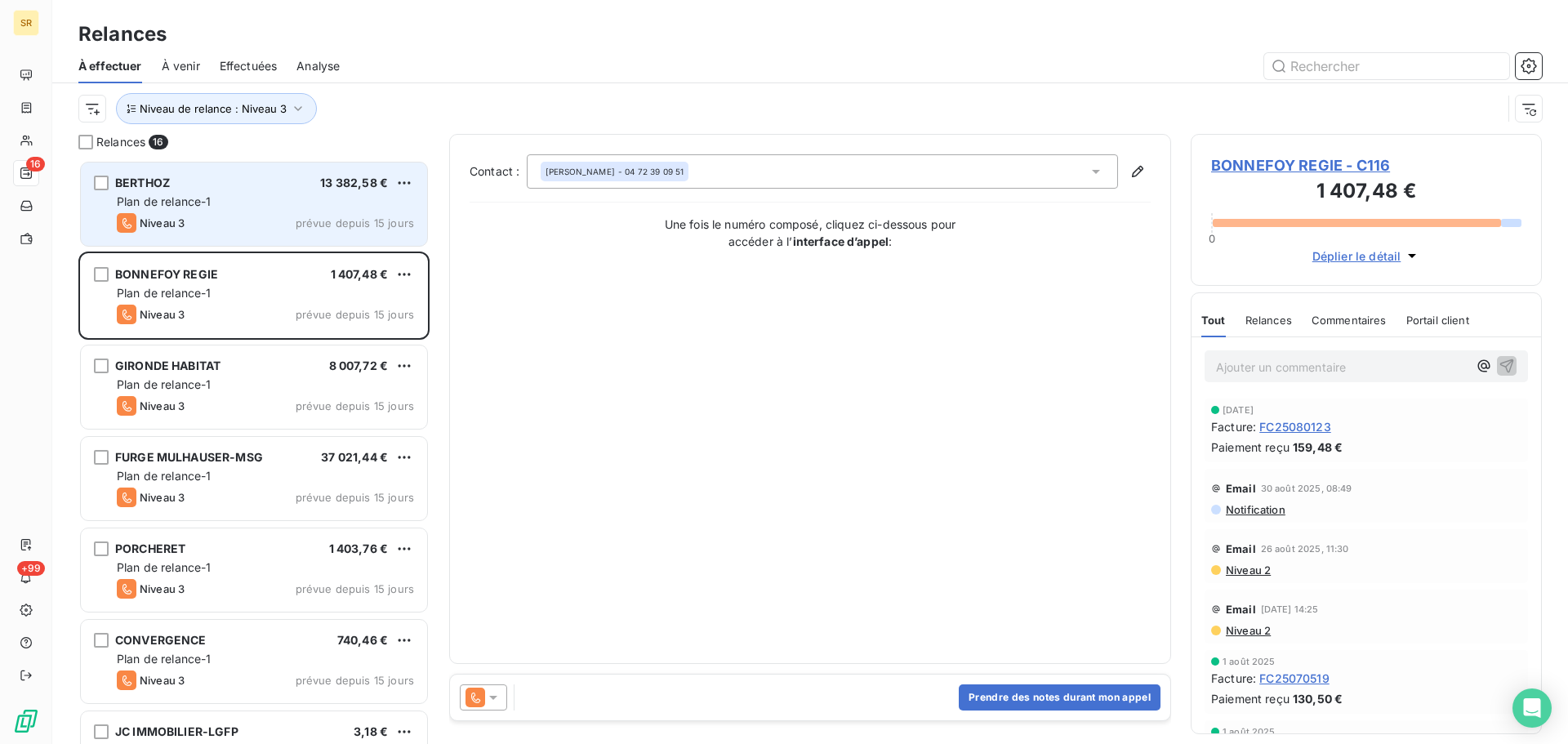
click at [247, 223] on div "Niveau 3 prévue depuis 15 jours" at bounding box center [265, 223] width 297 height 20
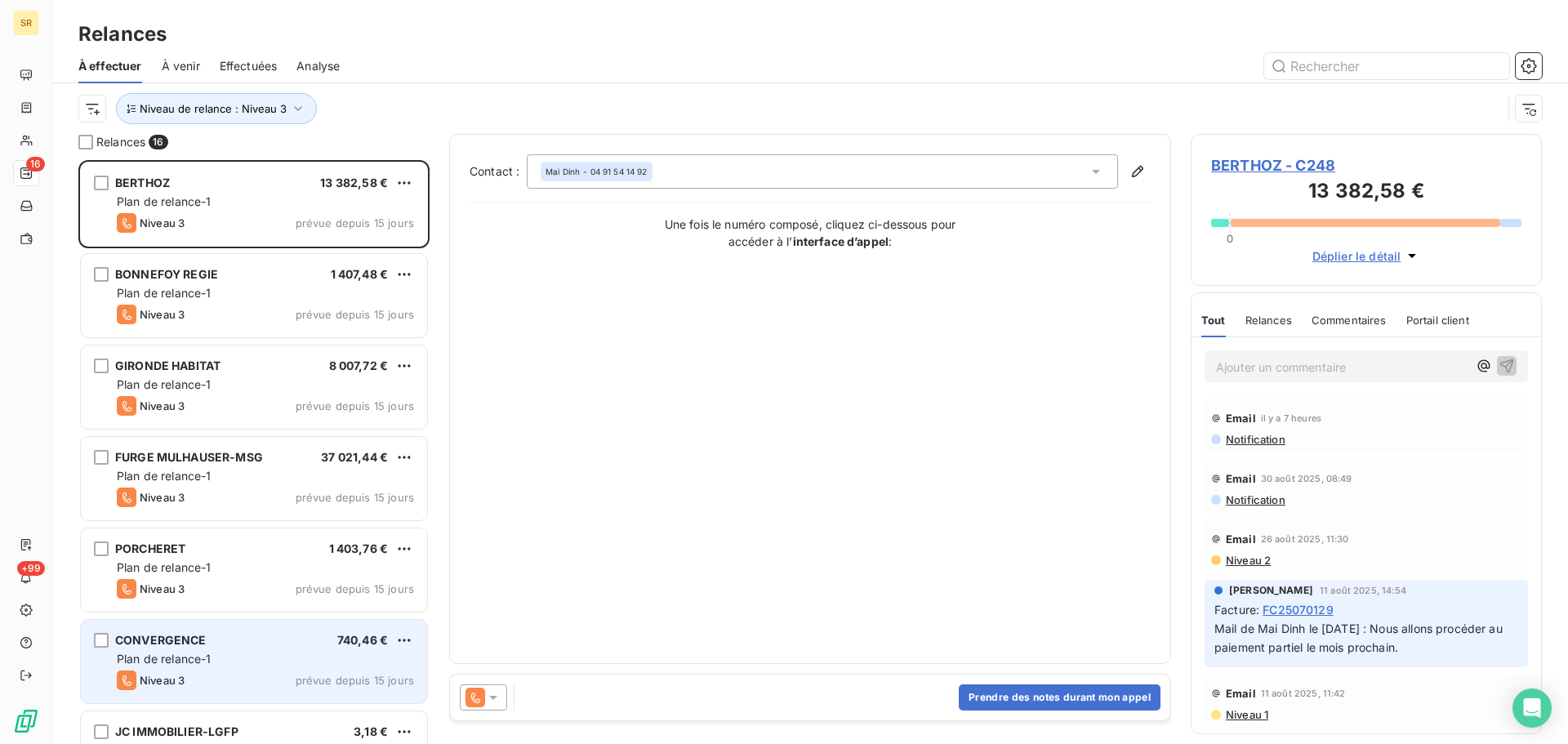
click at [188, 639] on span "CONVERGENCE" at bounding box center [160, 639] width 91 height 14
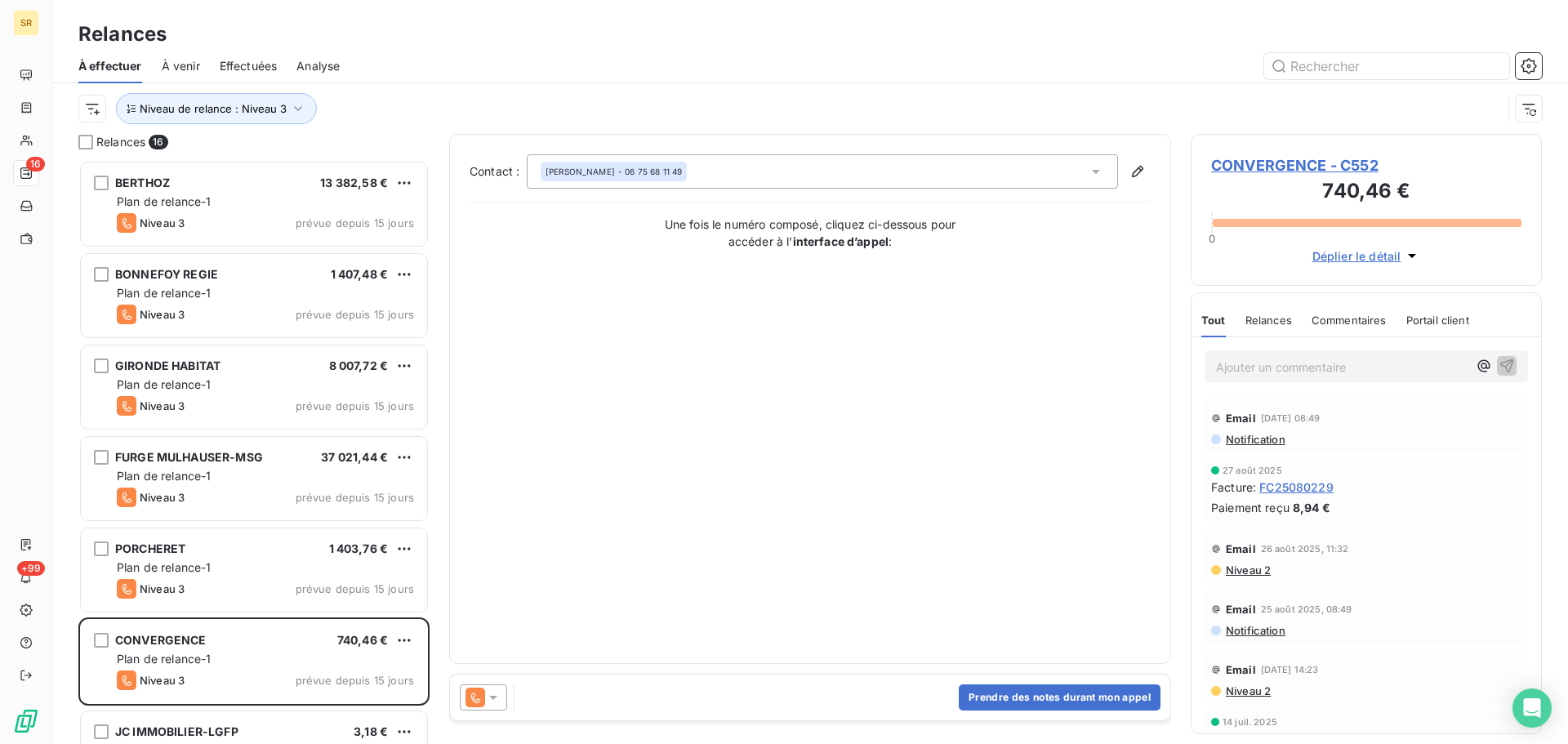
click at [496, 697] on icon at bounding box center [493, 698] width 8 height 4
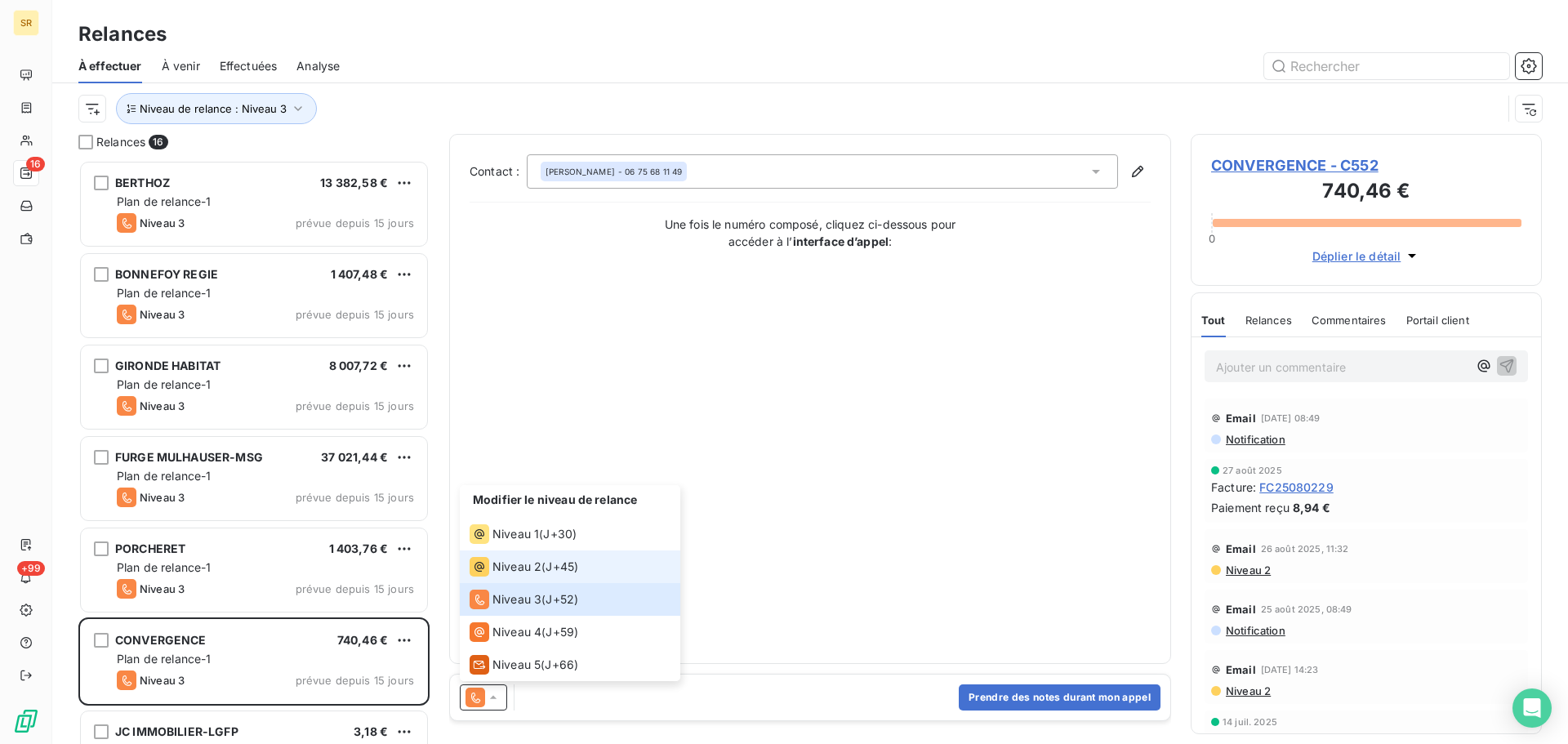
click at [511, 565] on span "Niveau 2" at bounding box center [516, 566] width 49 height 16
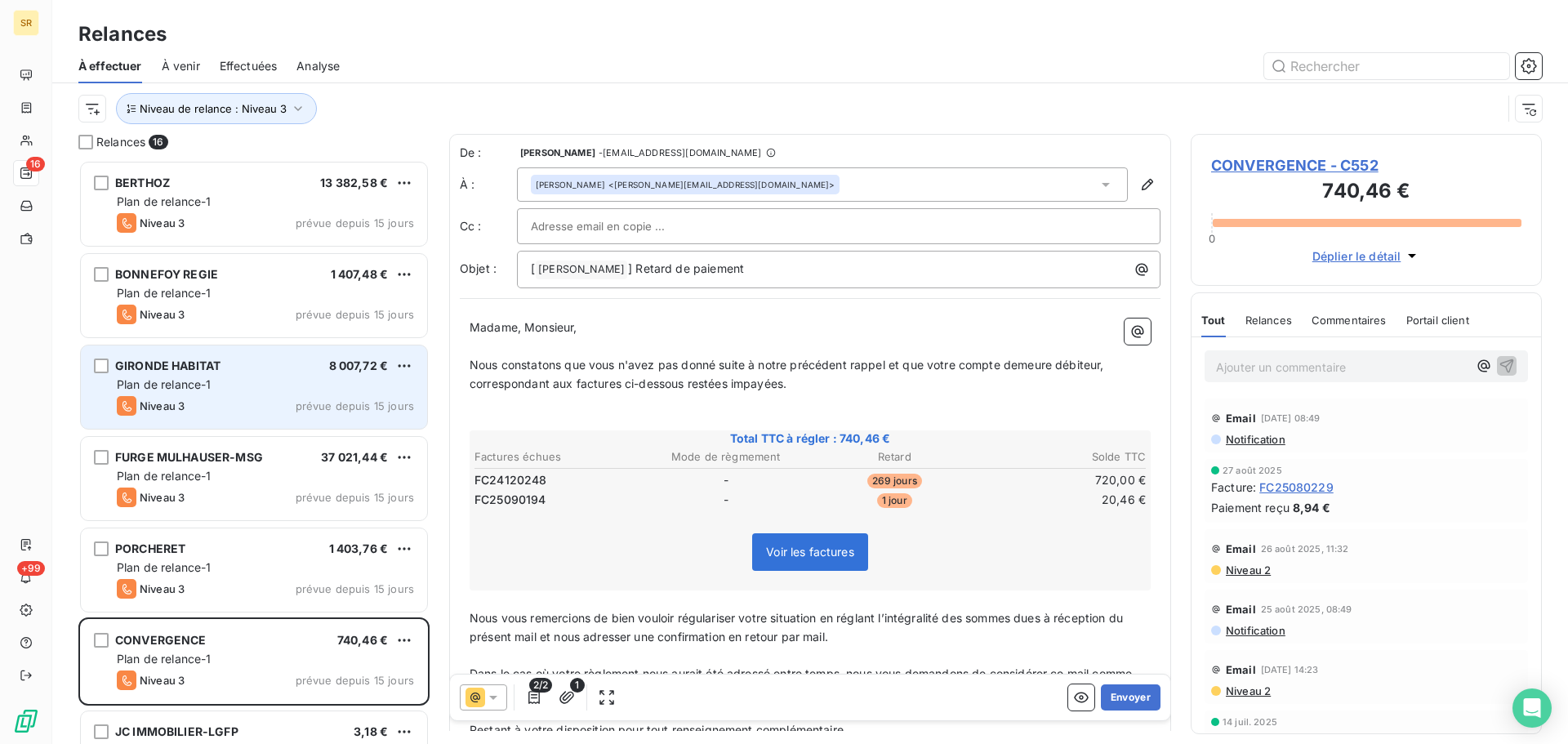
click at [215, 393] on div "GIRONDE HABITAT 8 007,72 € Plan de relance-1 Niveau 3 prévue depuis 15 jours" at bounding box center [254, 387] width 346 height 83
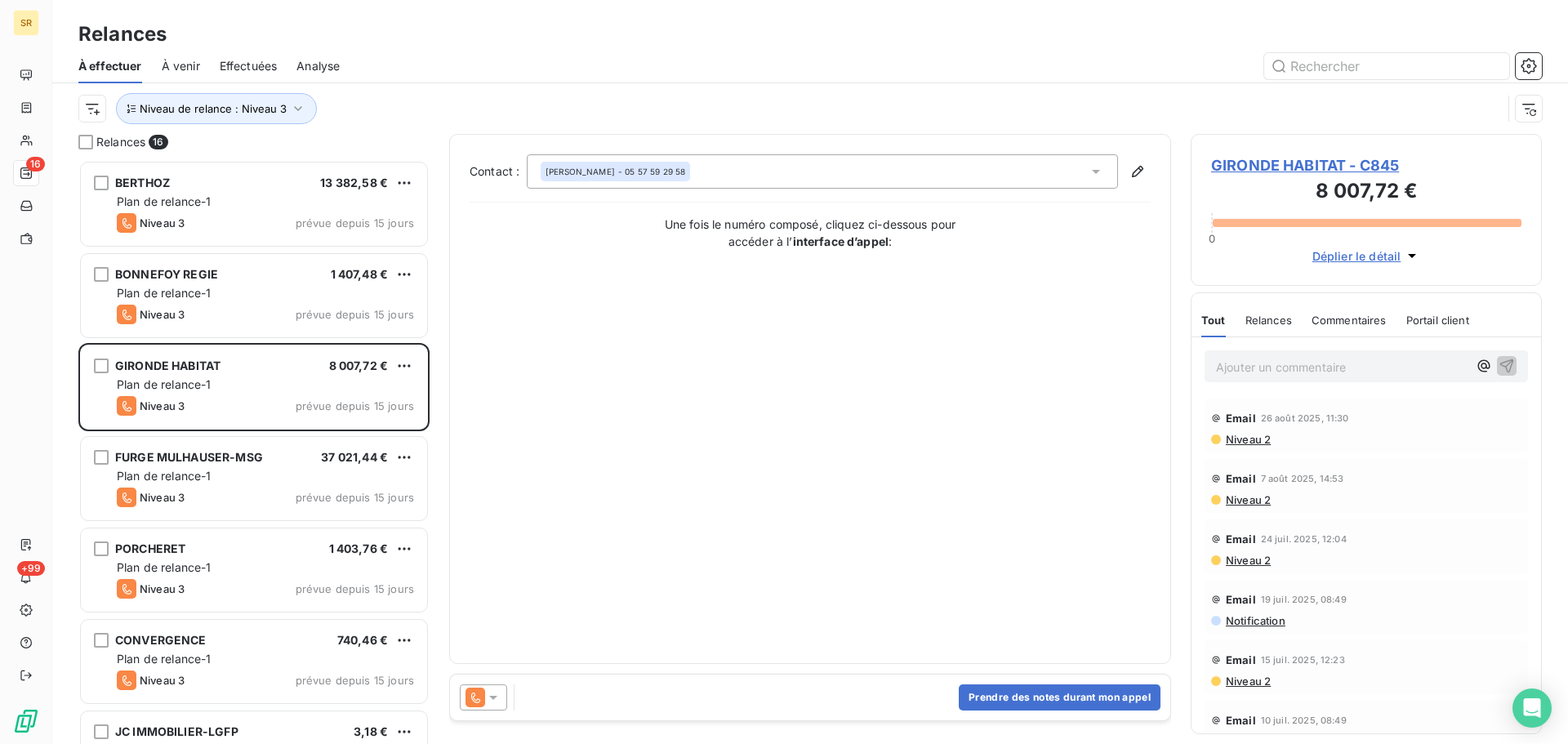
scroll to position [571, 339]
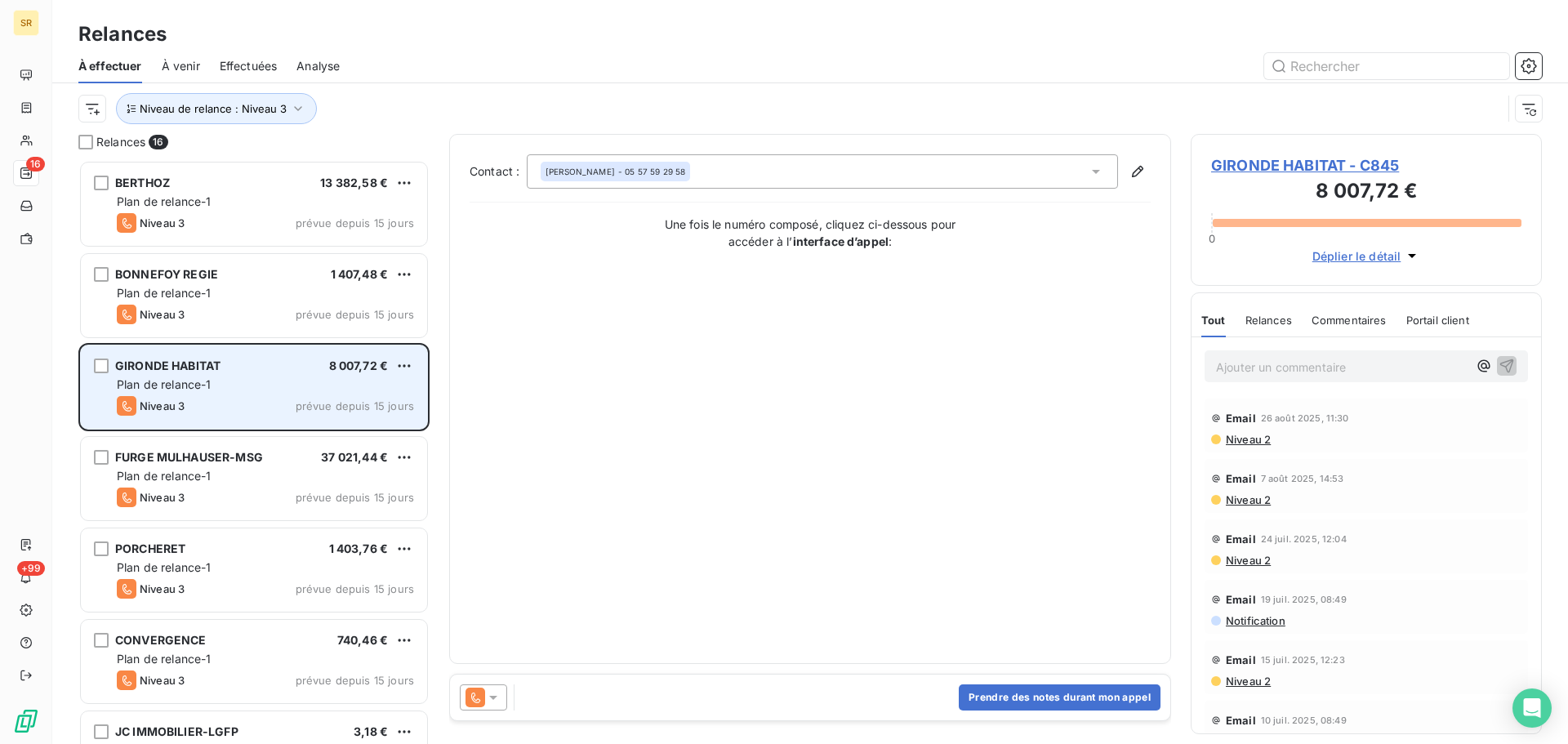
click at [186, 391] on div "Plan de relance-1" at bounding box center [265, 384] width 297 height 16
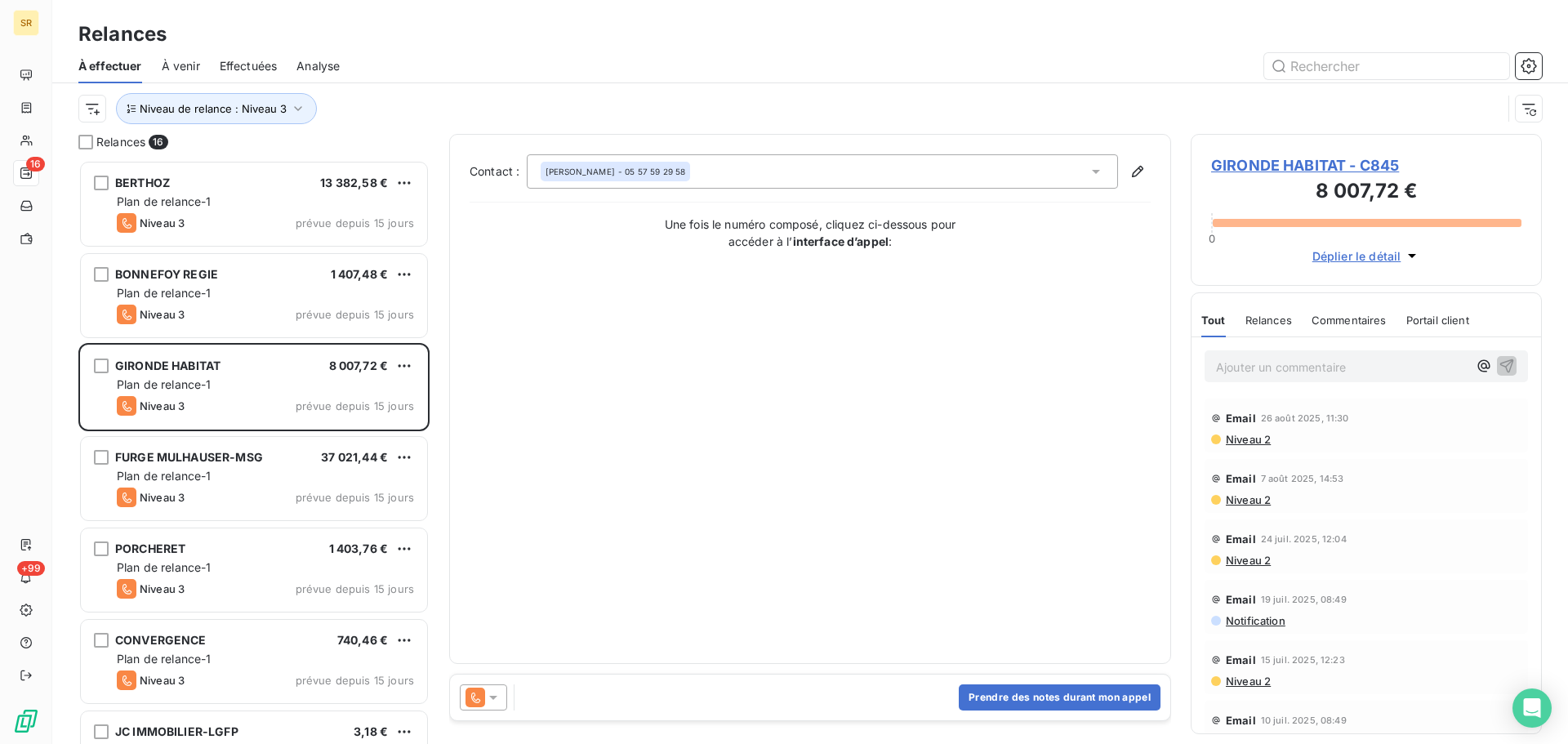
click at [494, 697] on icon at bounding box center [493, 698] width 8 height 4
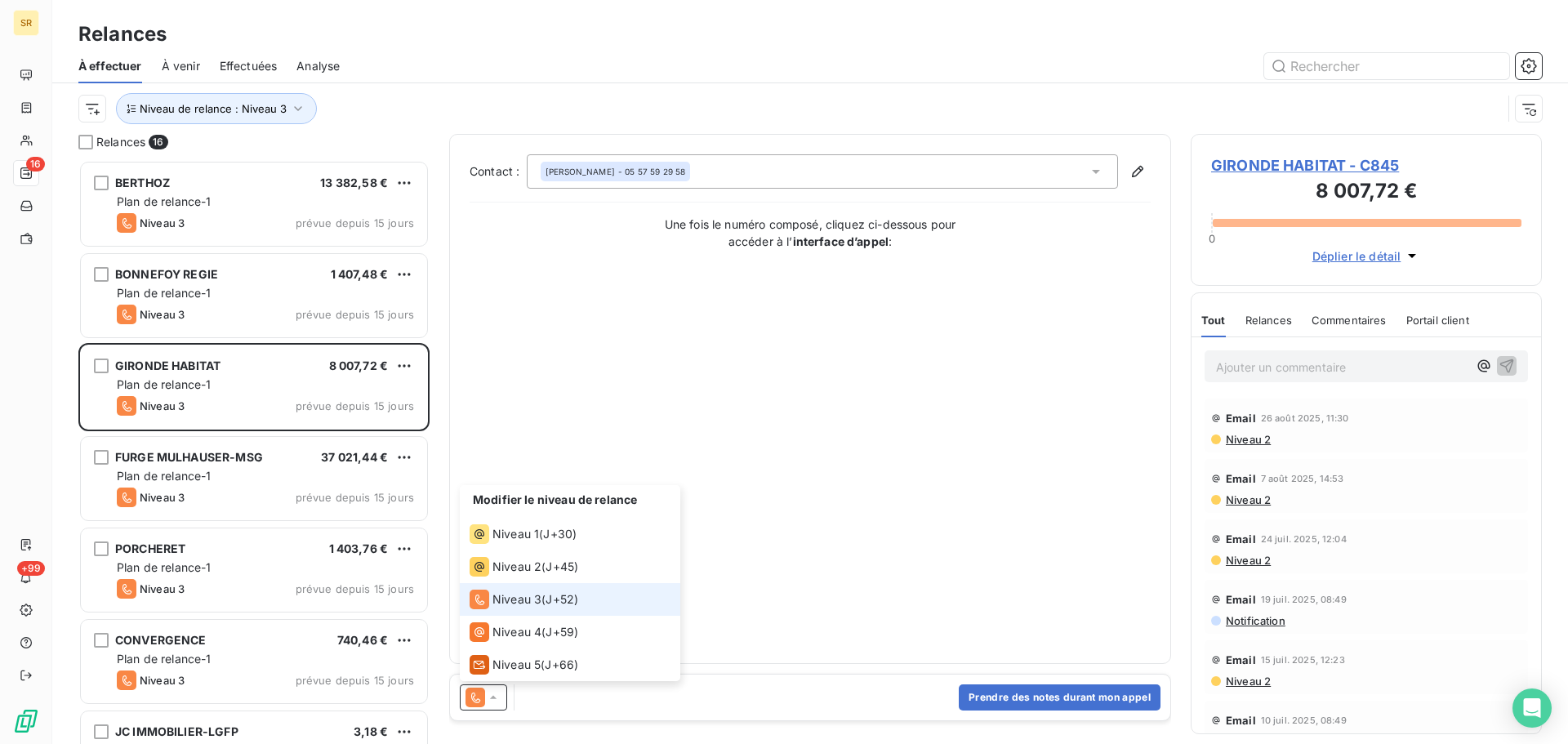
click at [526, 599] on span "Niveau 3" at bounding box center [516, 599] width 49 height 16
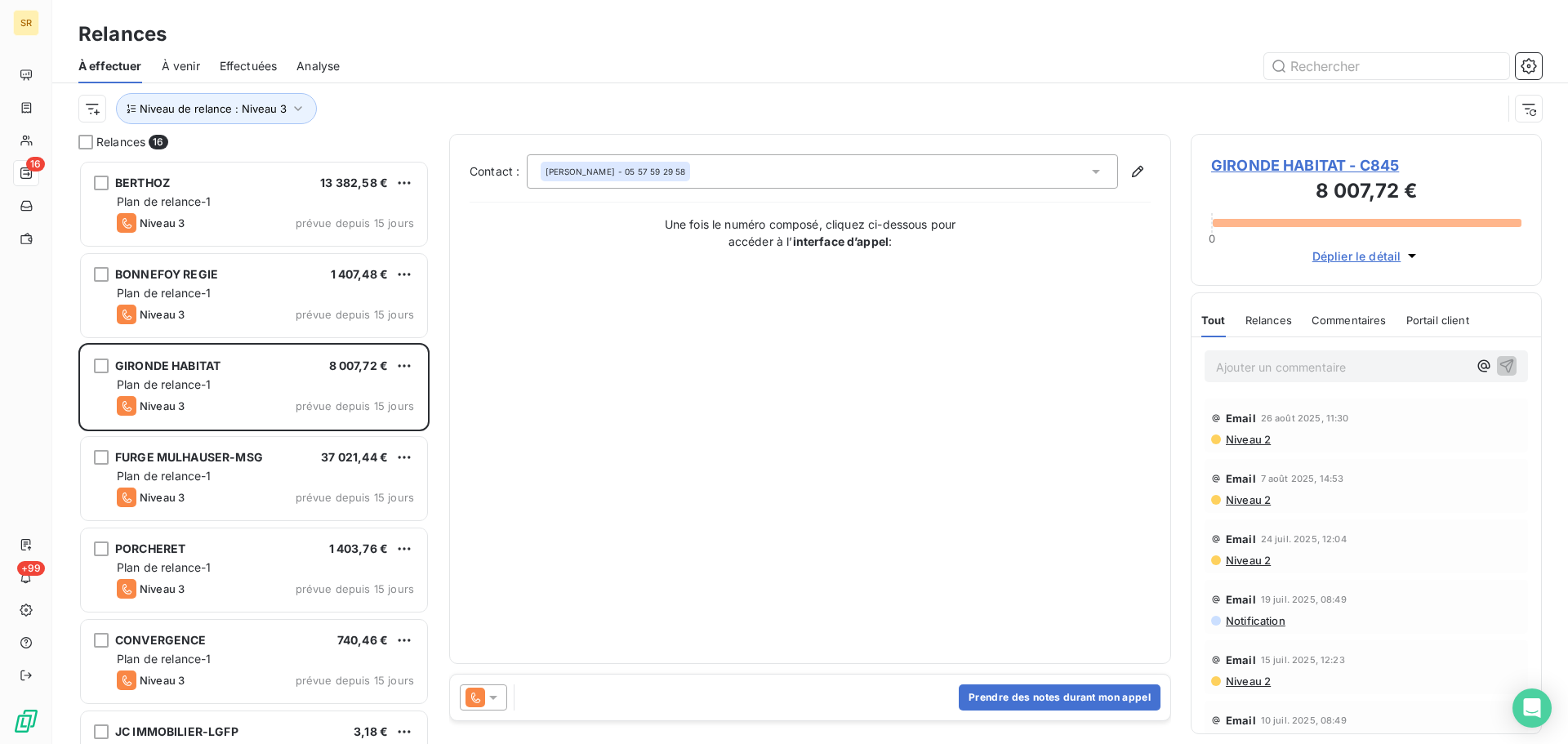
click at [498, 699] on icon at bounding box center [493, 697] width 16 height 16
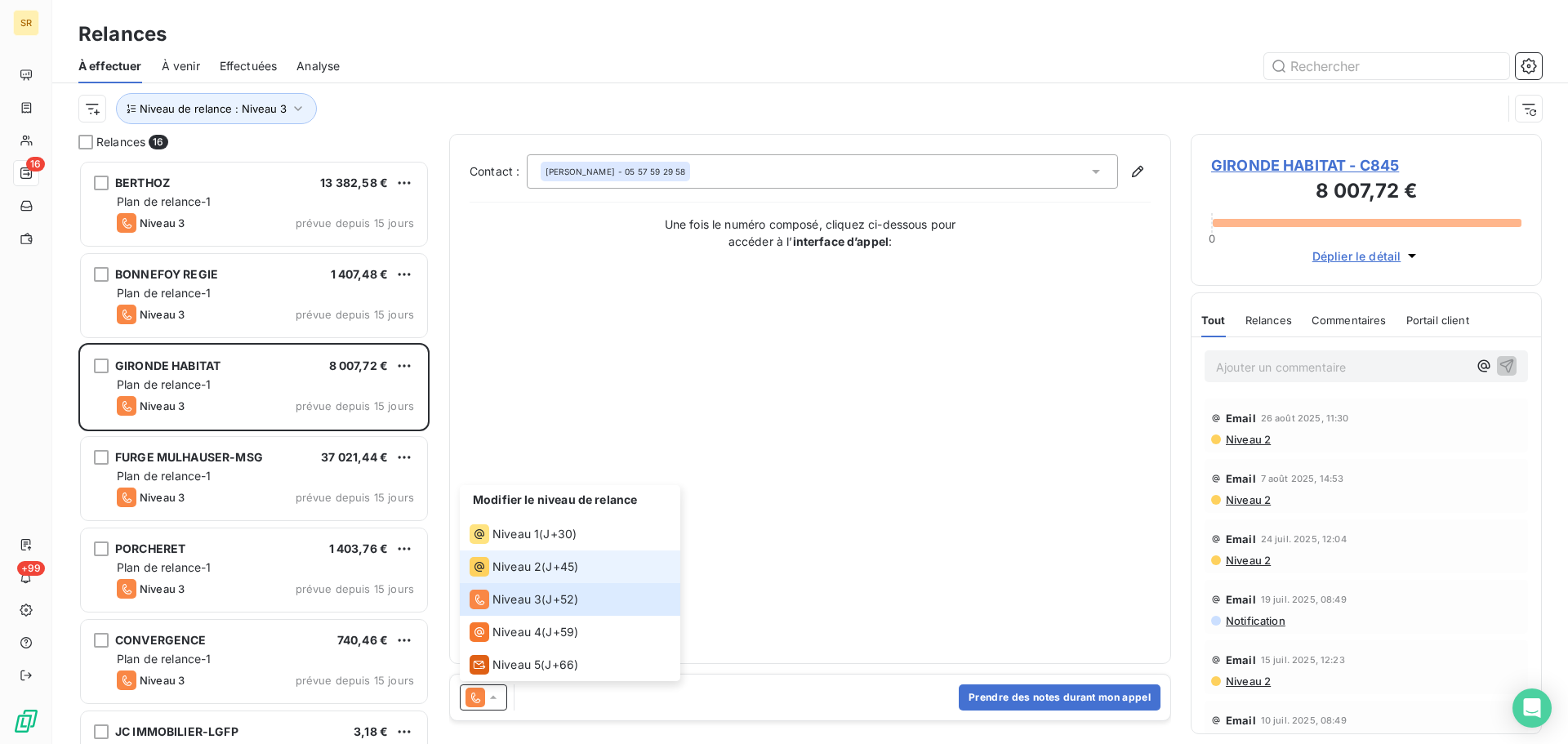
click at [529, 560] on span "Niveau 2" at bounding box center [516, 566] width 49 height 16
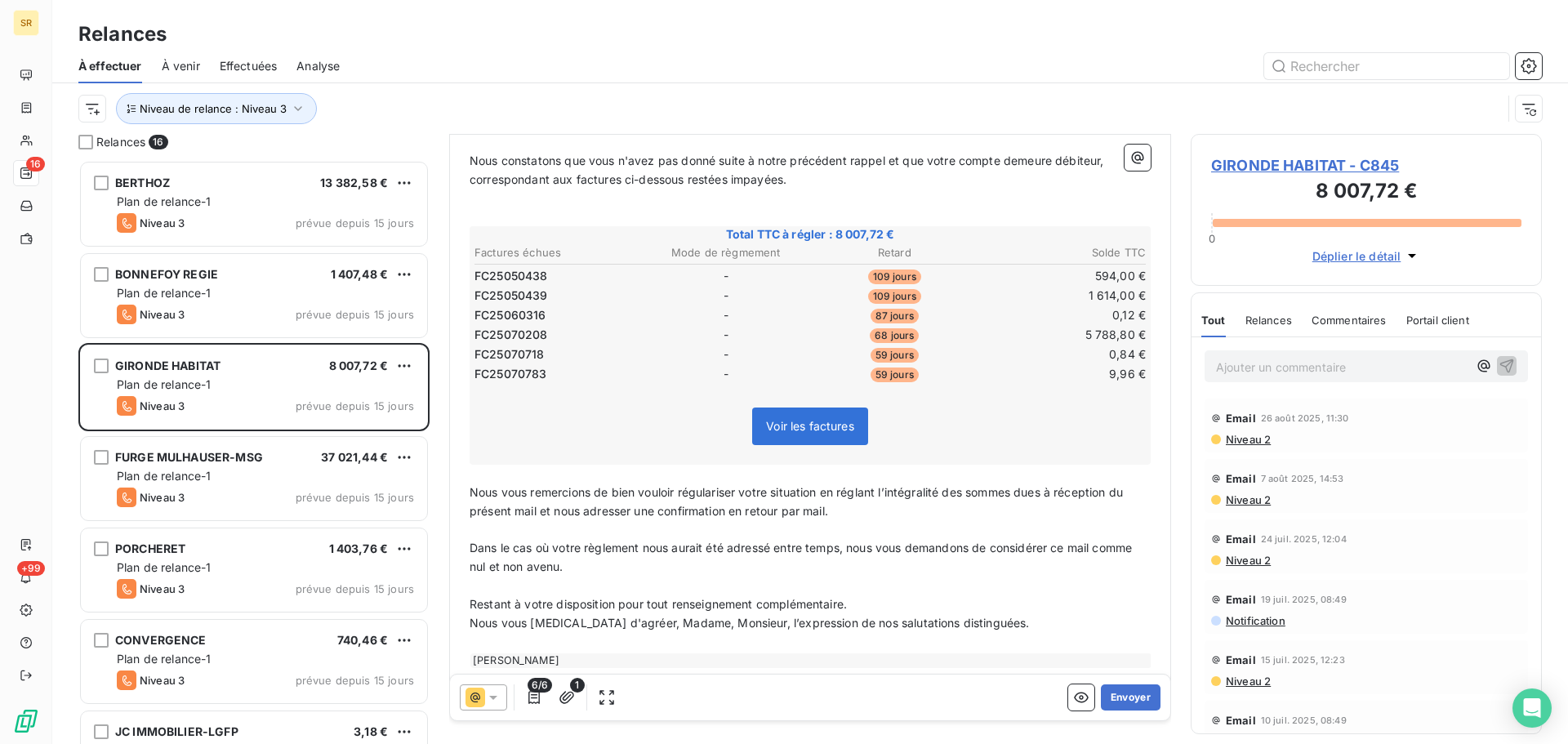
scroll to position [0, 0]
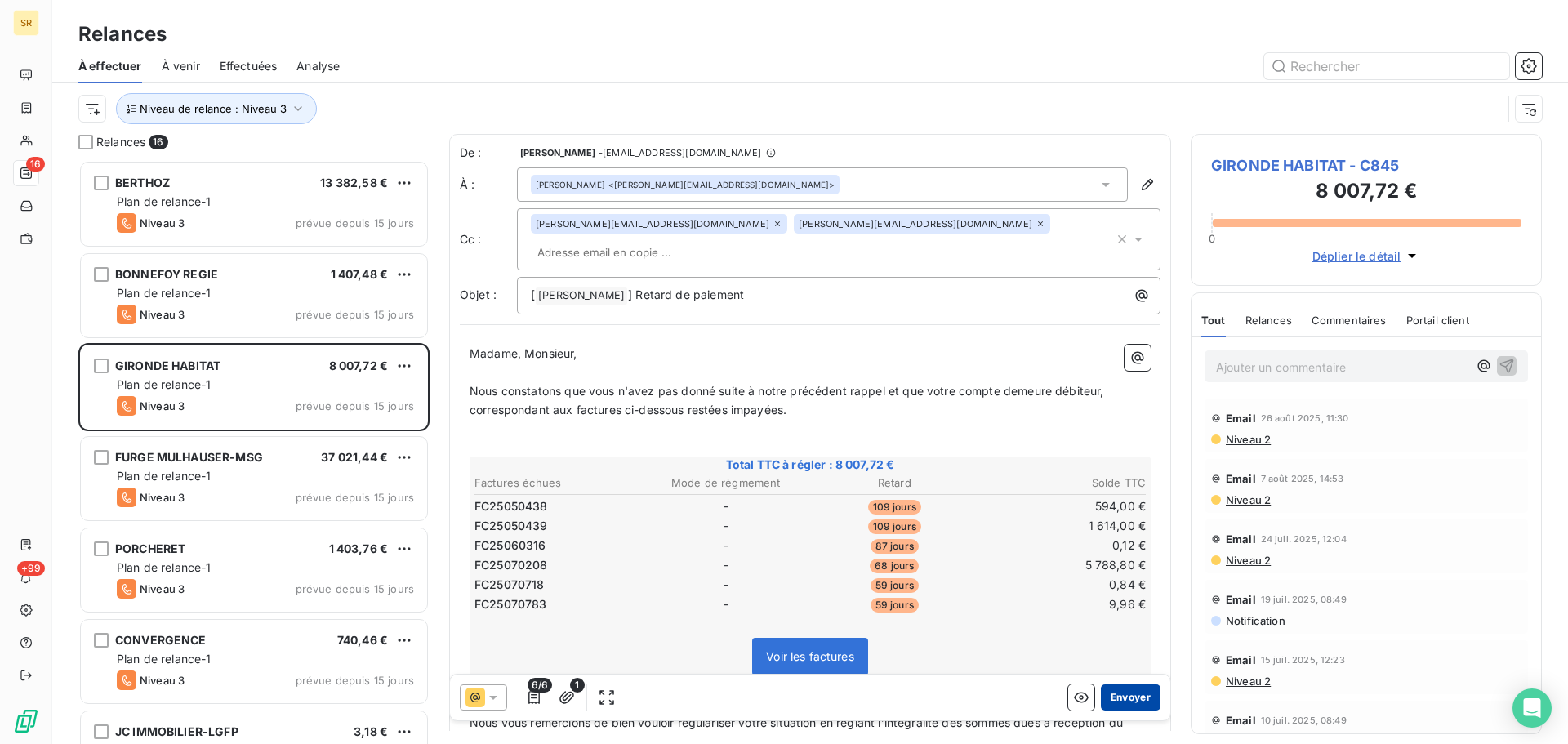
click at [1128, 698] on button "Envoyer" at bounding box center [1130, 697] width 59 height 26
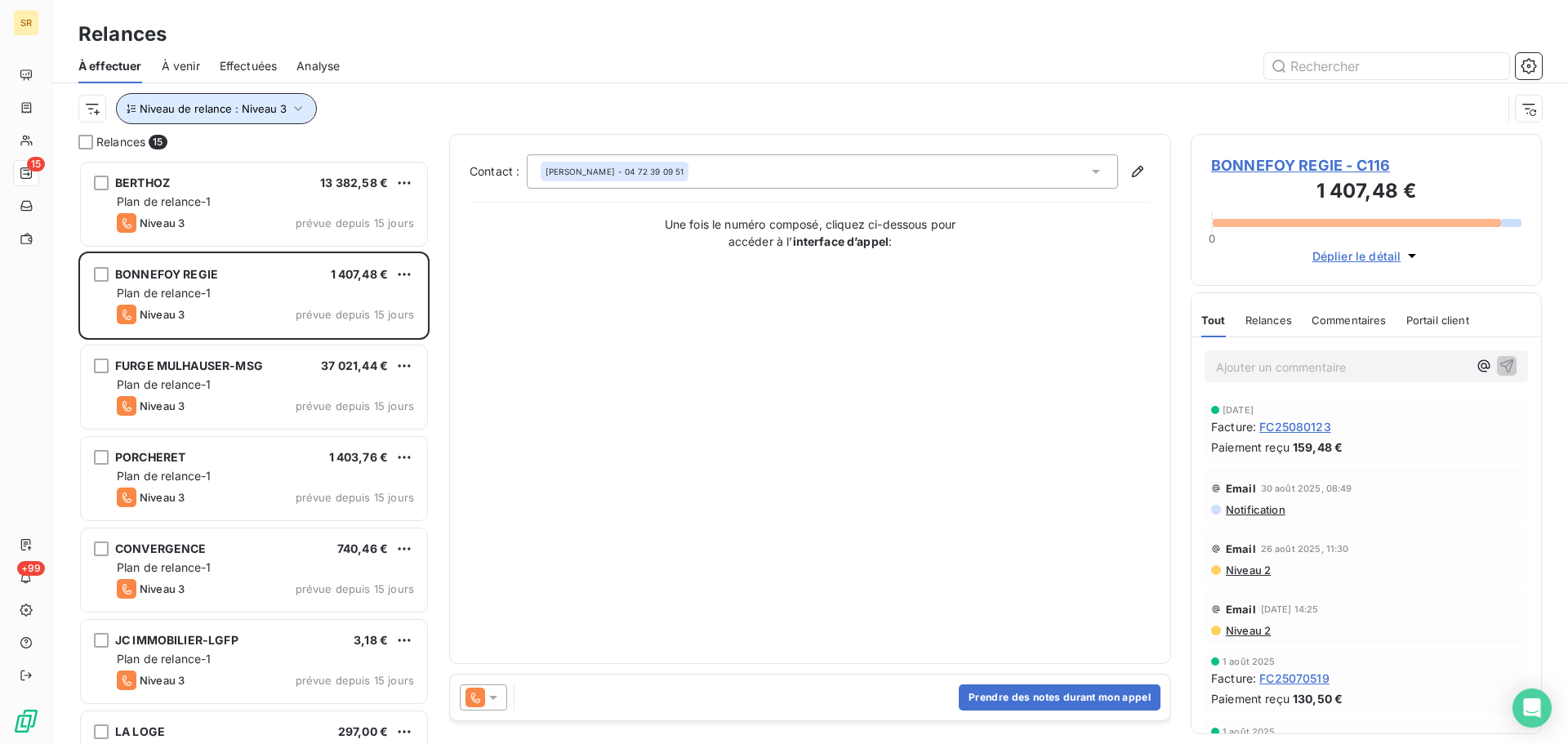
click at [293, 107] on icon "button" at bounding box center [298, 108] width 16 height 16
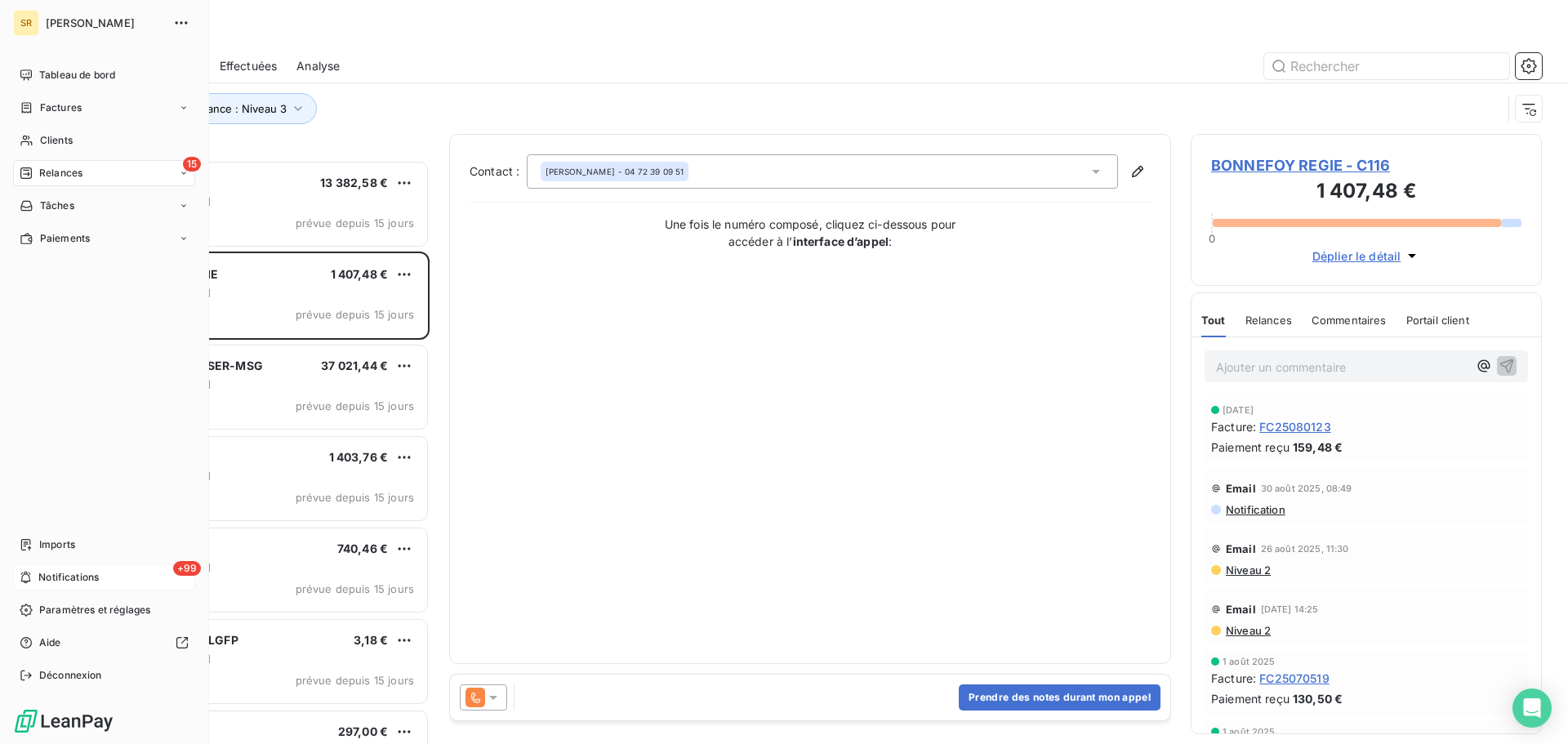
click at [77, 580] on span "Notifications" at bounding box center [68, 577] width 60 height 15
click at [76, 543] on div "Imports" at bounding box center [104, 544] width 182 height 26
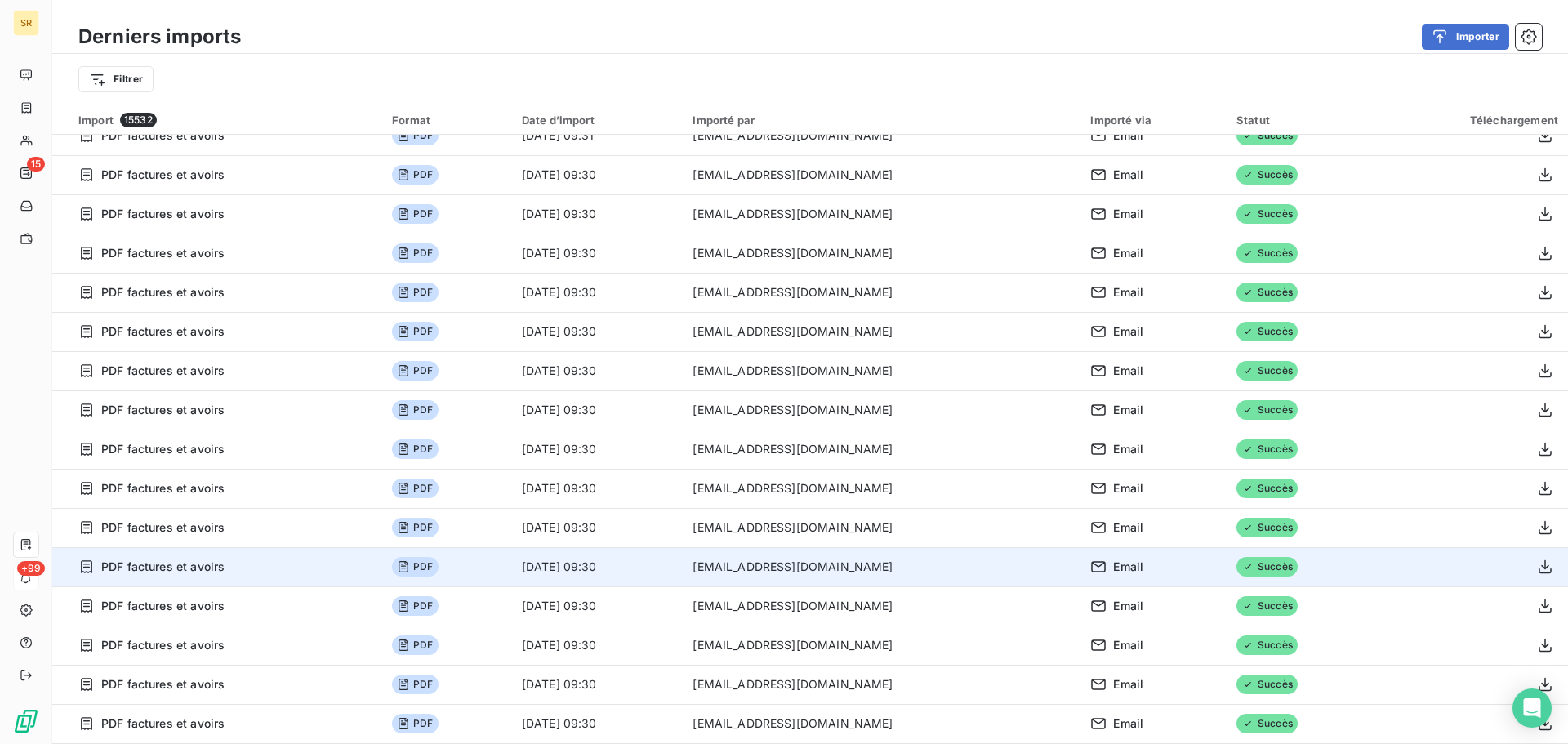
scroll to position [55, 0]
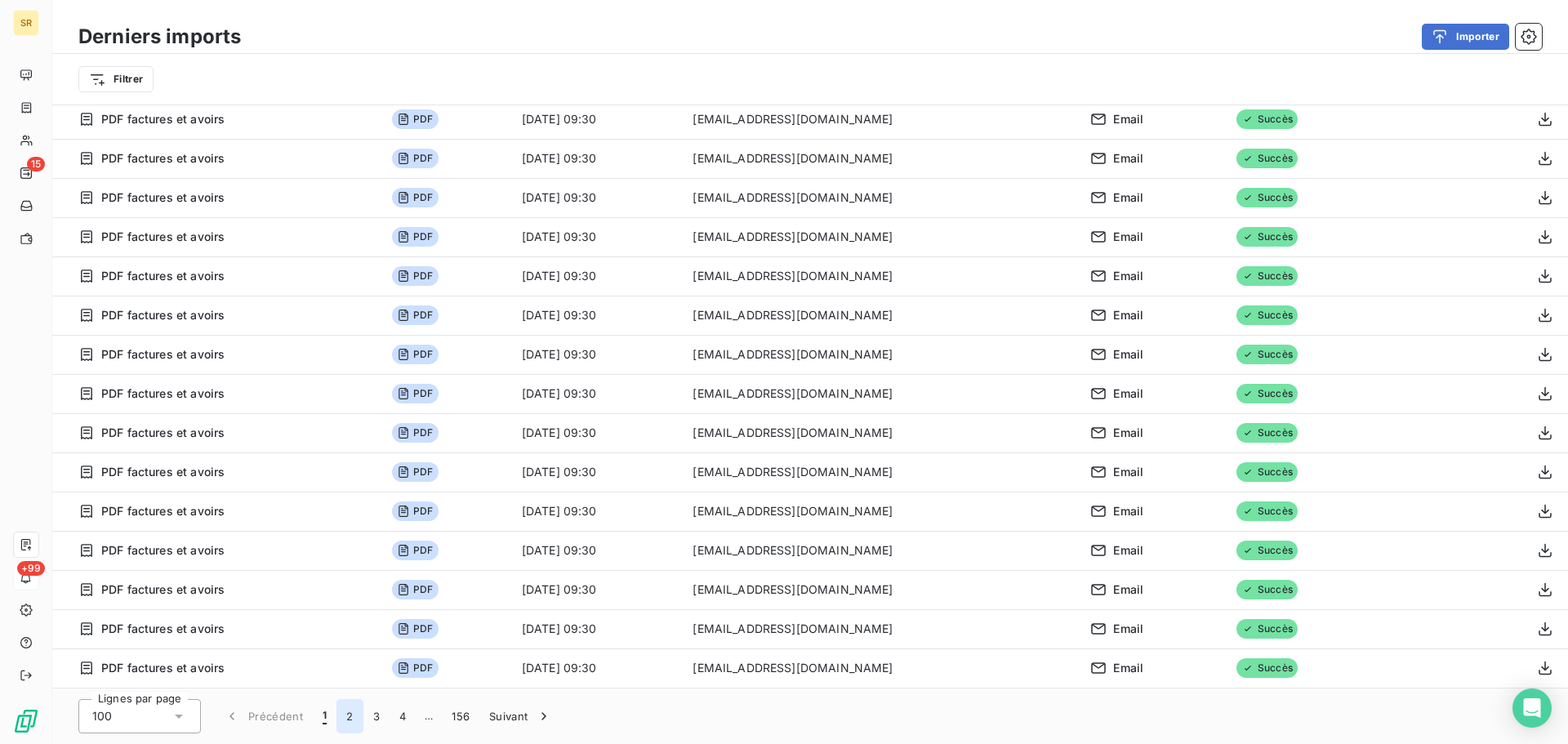
click at [352, 713] on button "2" at bounding box center [349, 715] width 26 height 35
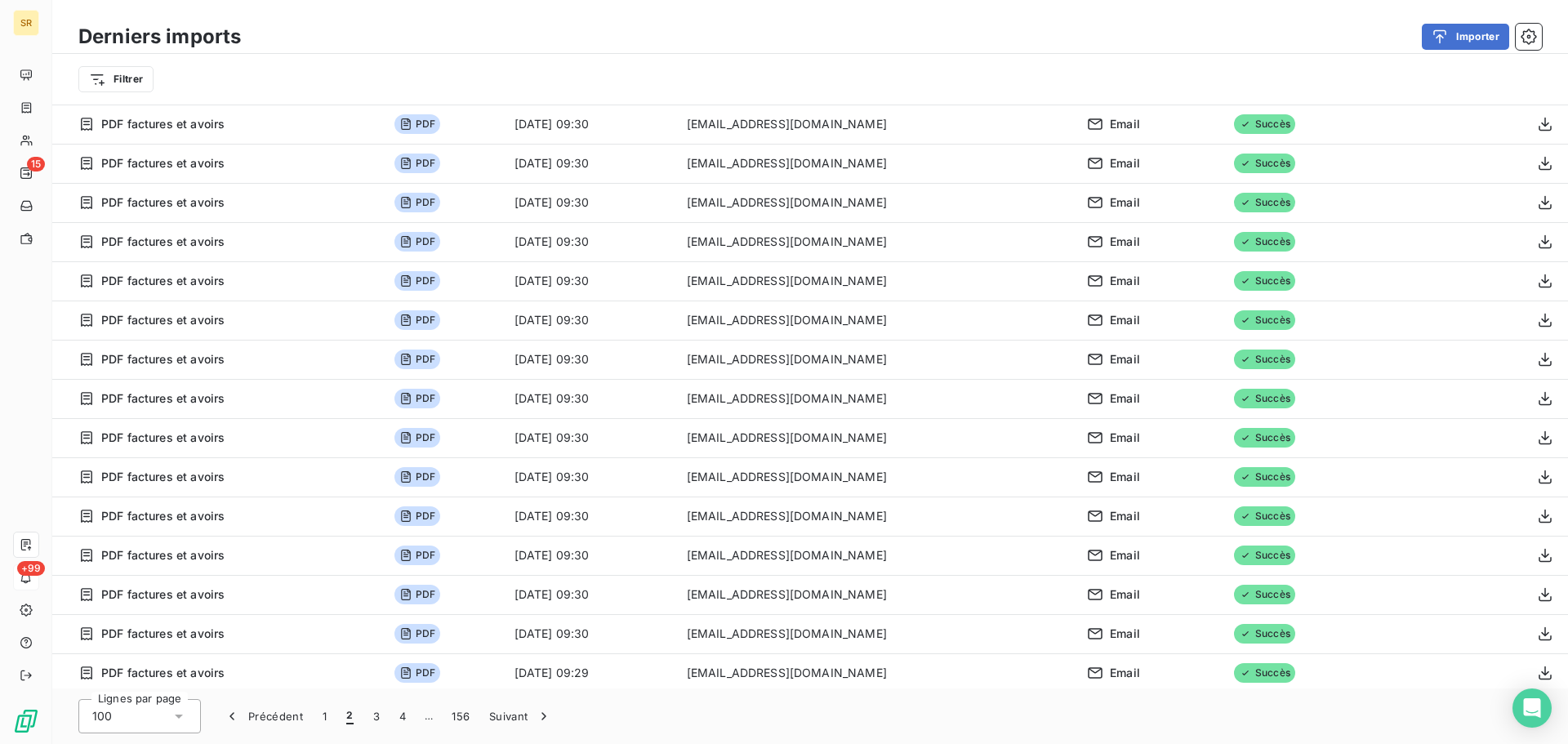
scroll to position [0, 0]
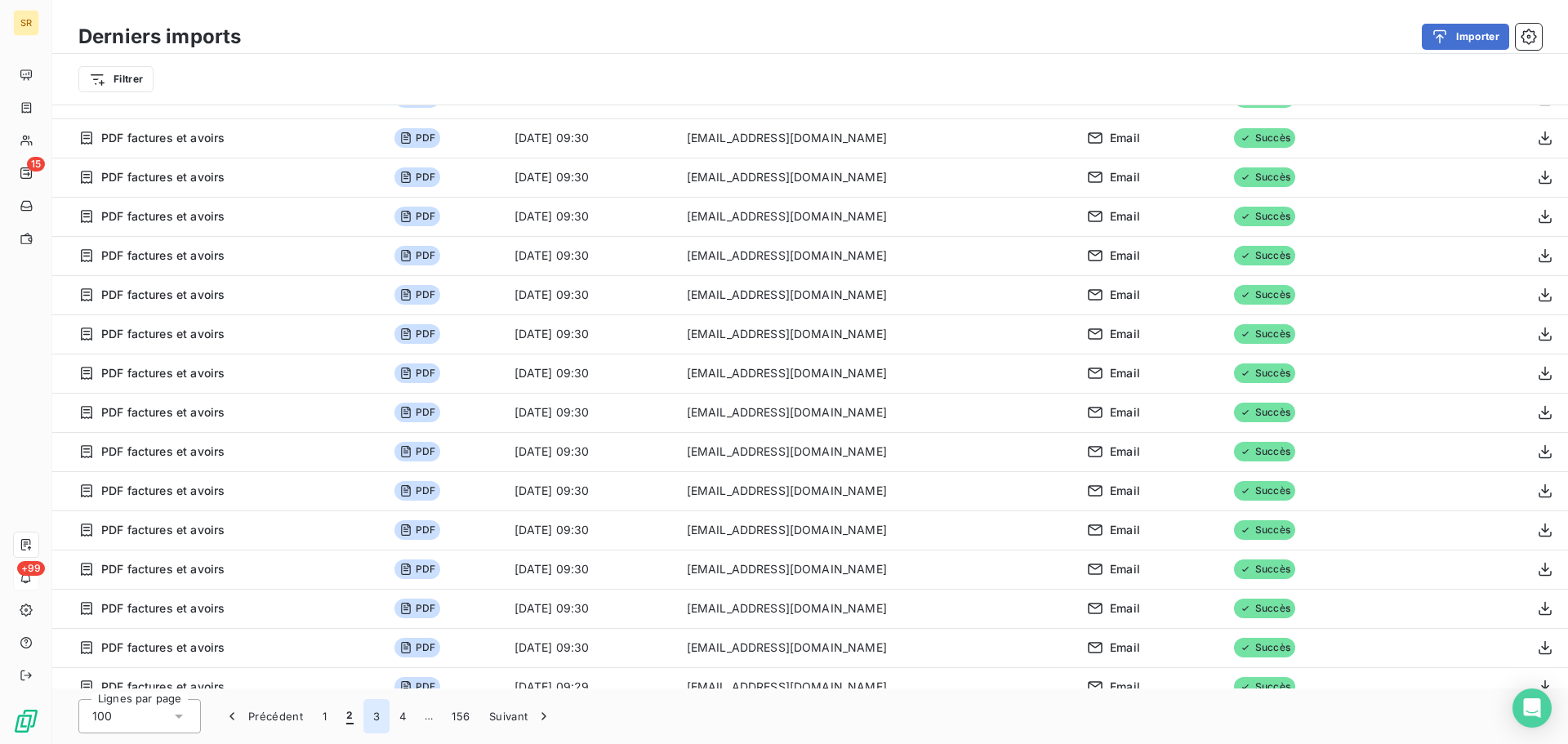
click at [373, 719] on button "3" at bounding box center [376, 715] width 26 height 35
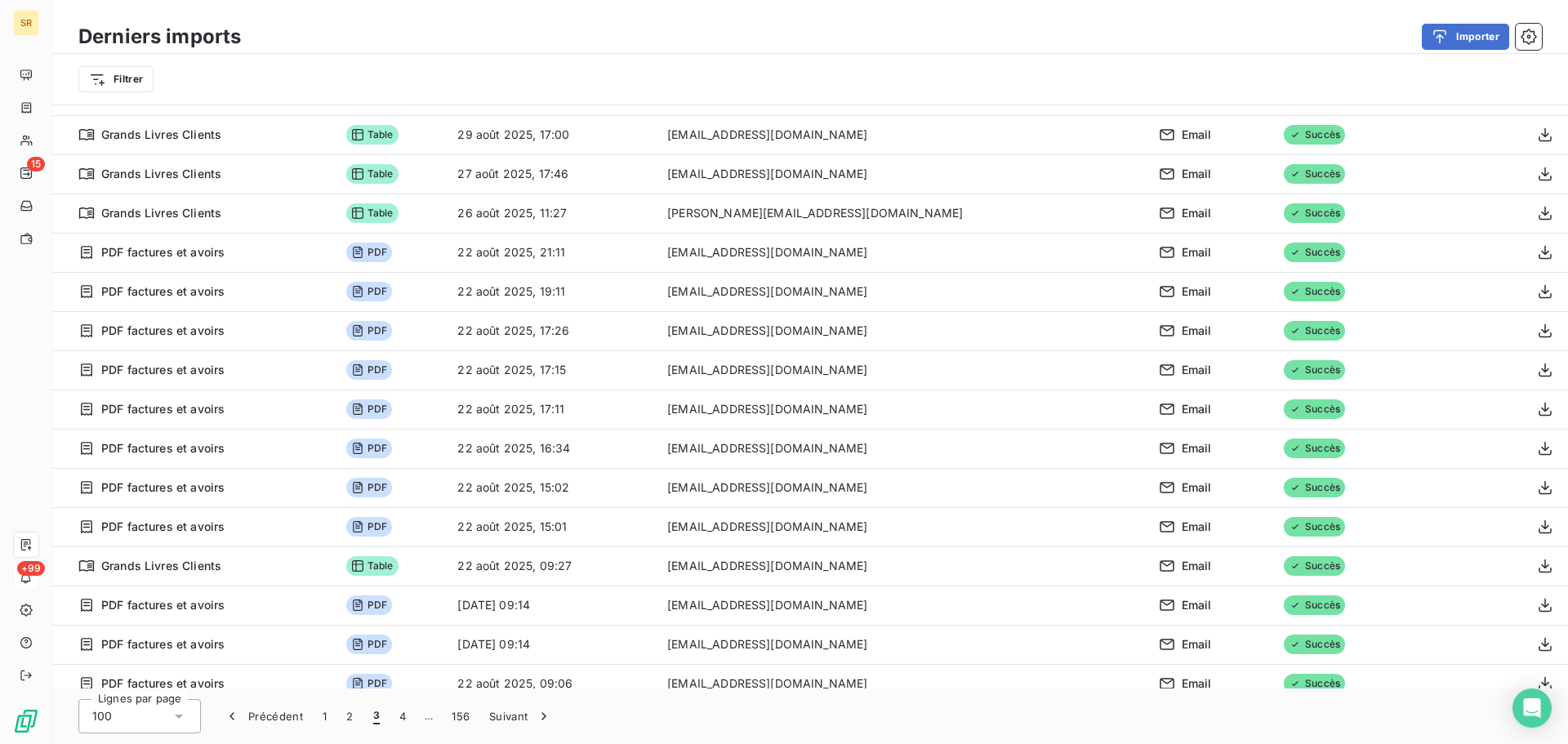
scroll to position [3309, 0]
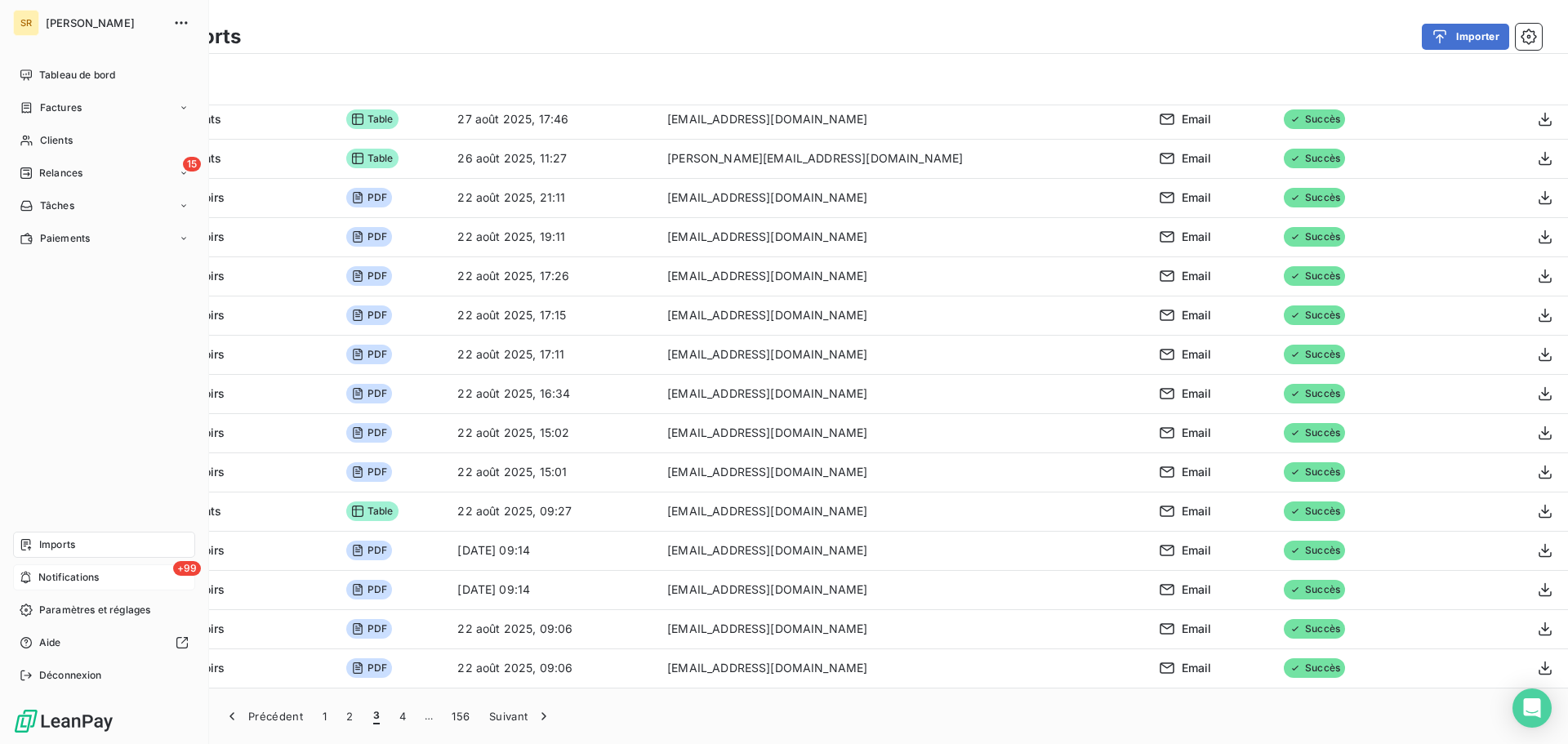
click at [66, 577] on span "Notifications" at bounding box center [68, 577] width 60 height 15
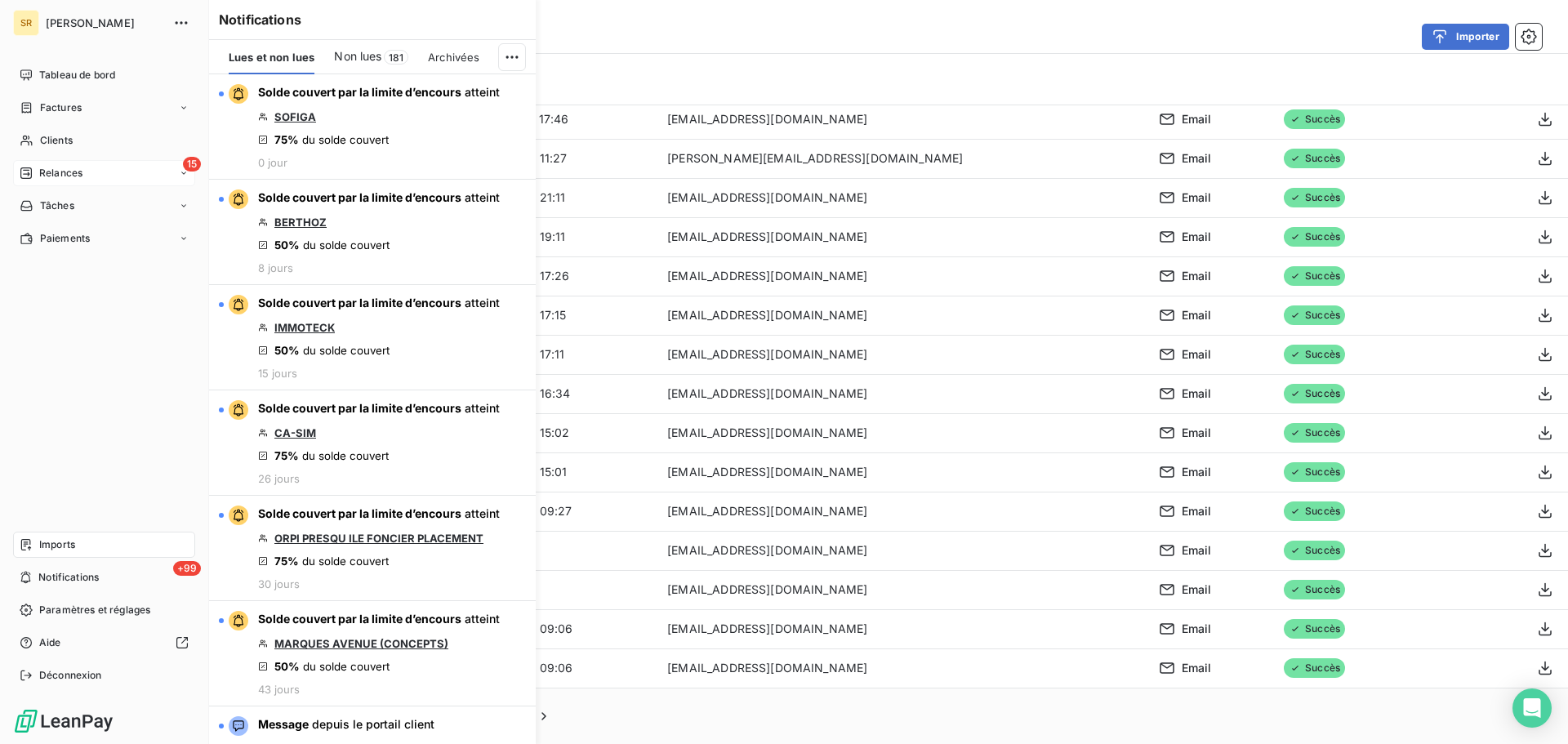
click at [83, 175] on div "15 Relances" at bounding box center [104, 173] width 182 height 26
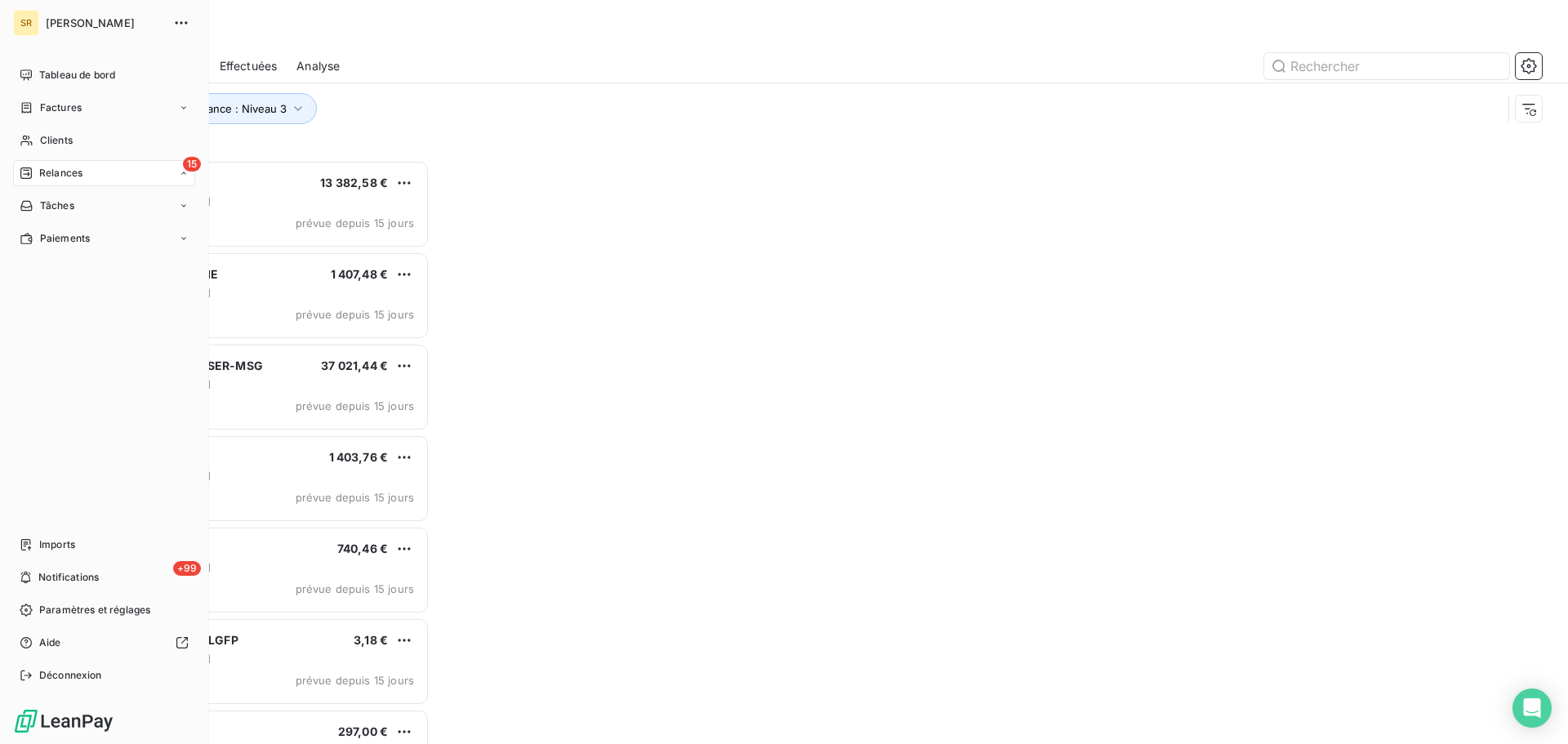
scroll to position [571, 339]
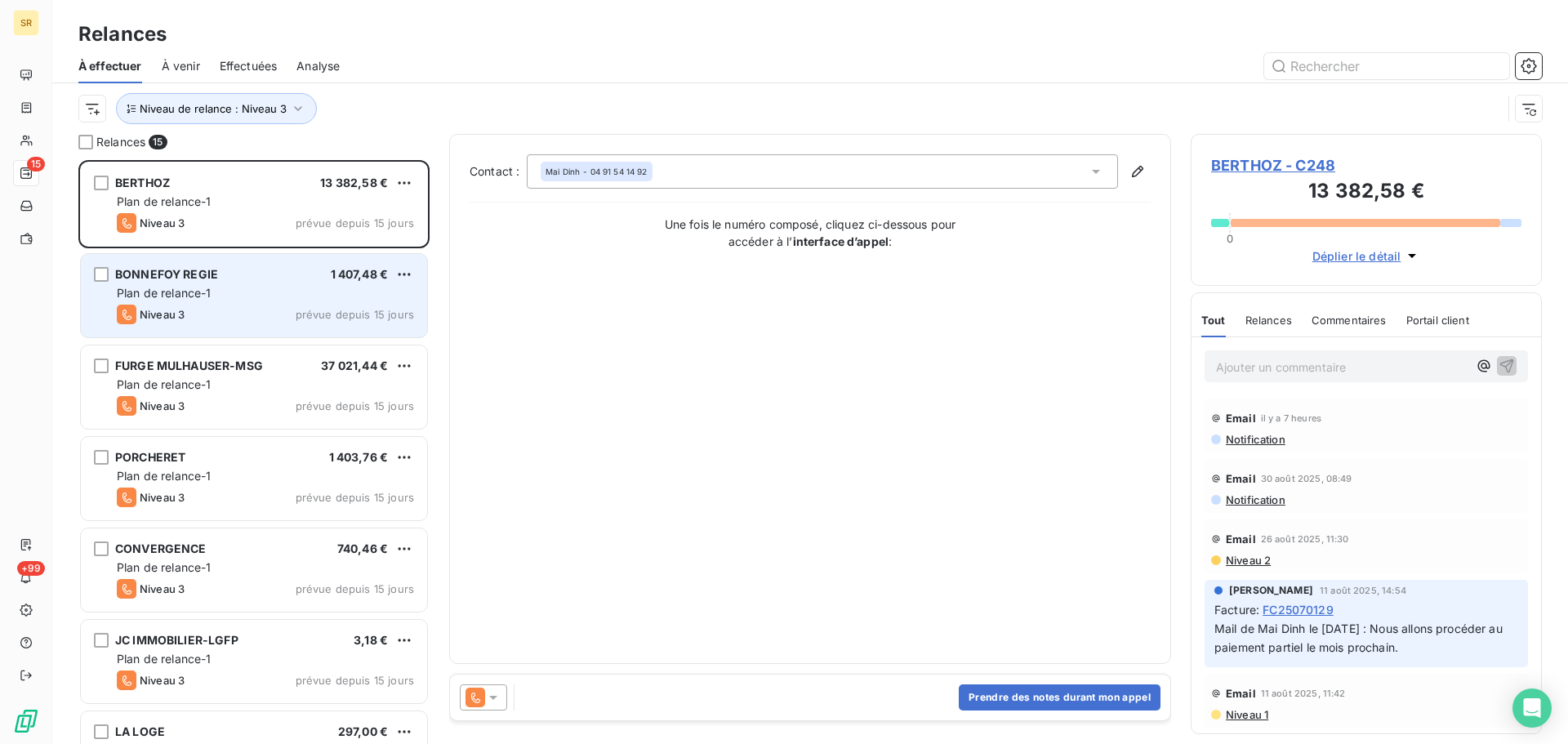
click at [197, 303] on div "BONNEFOY REGIE 1 407,48 € Plan de relance-1 Niveau 3 prévue depuis 15 jours" at bounding box center [254, 296] width 346 height 83
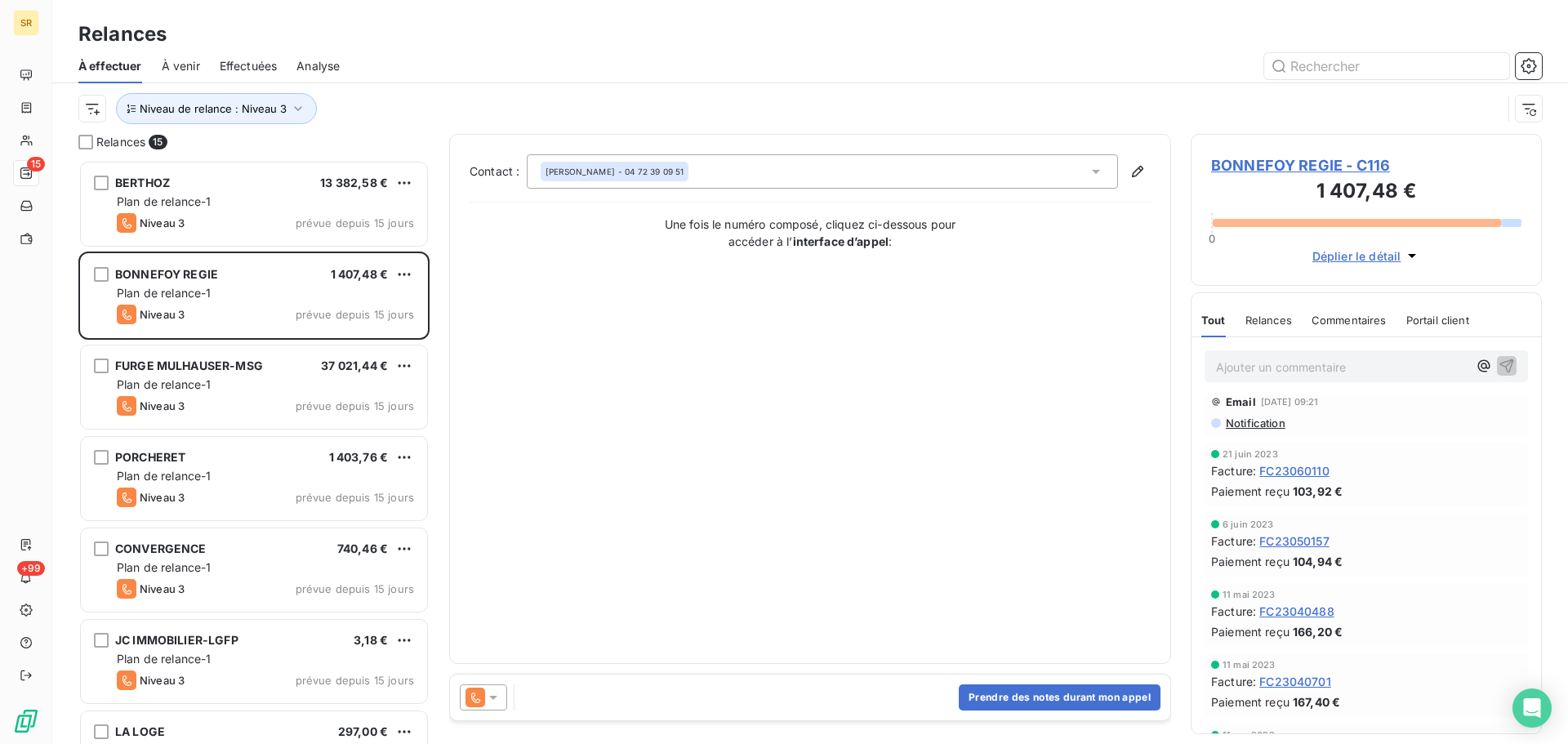
scroll to position [7121, 0]
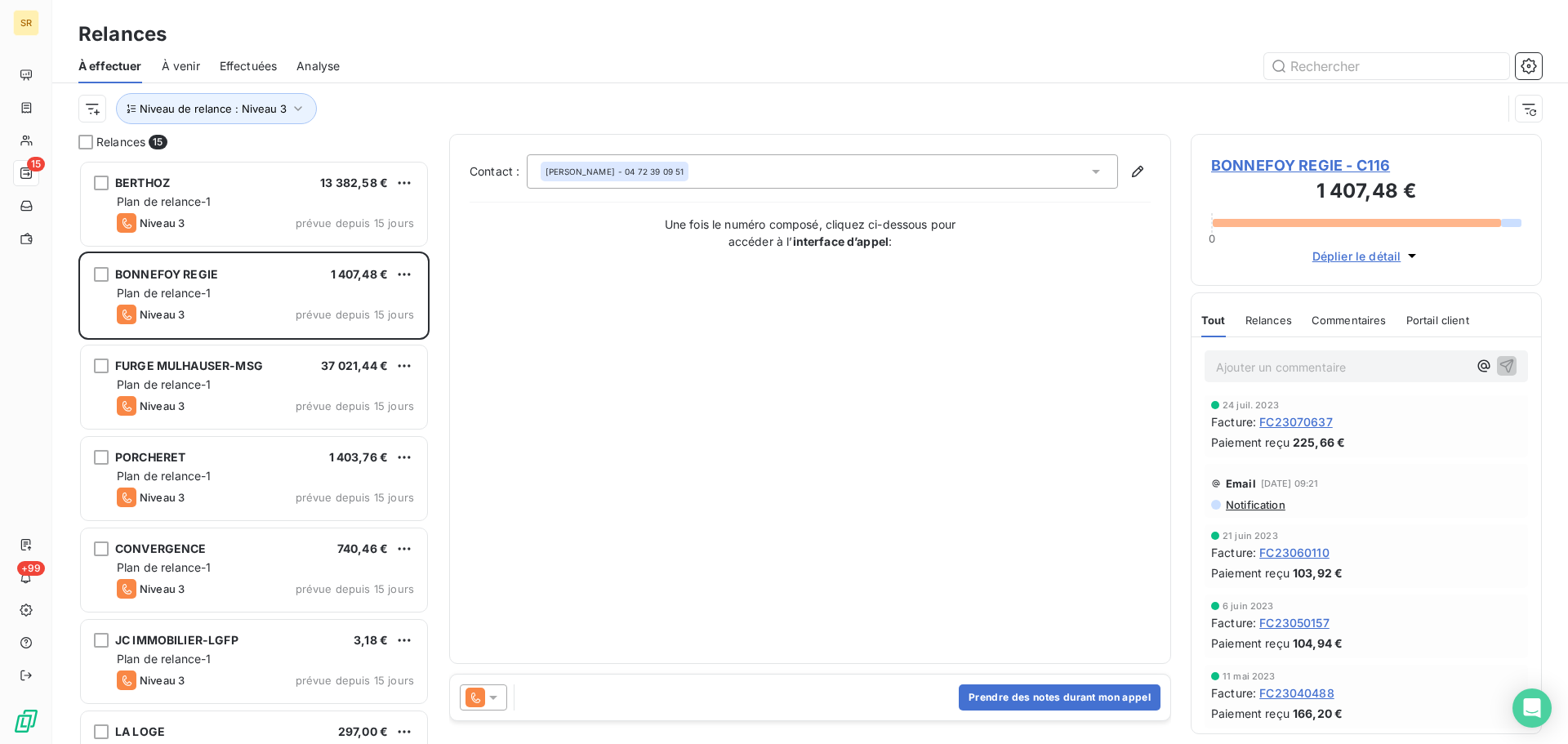
click at [1258, 504] on span "Notification" at bounding box center [1255, 504] width 61 height 13
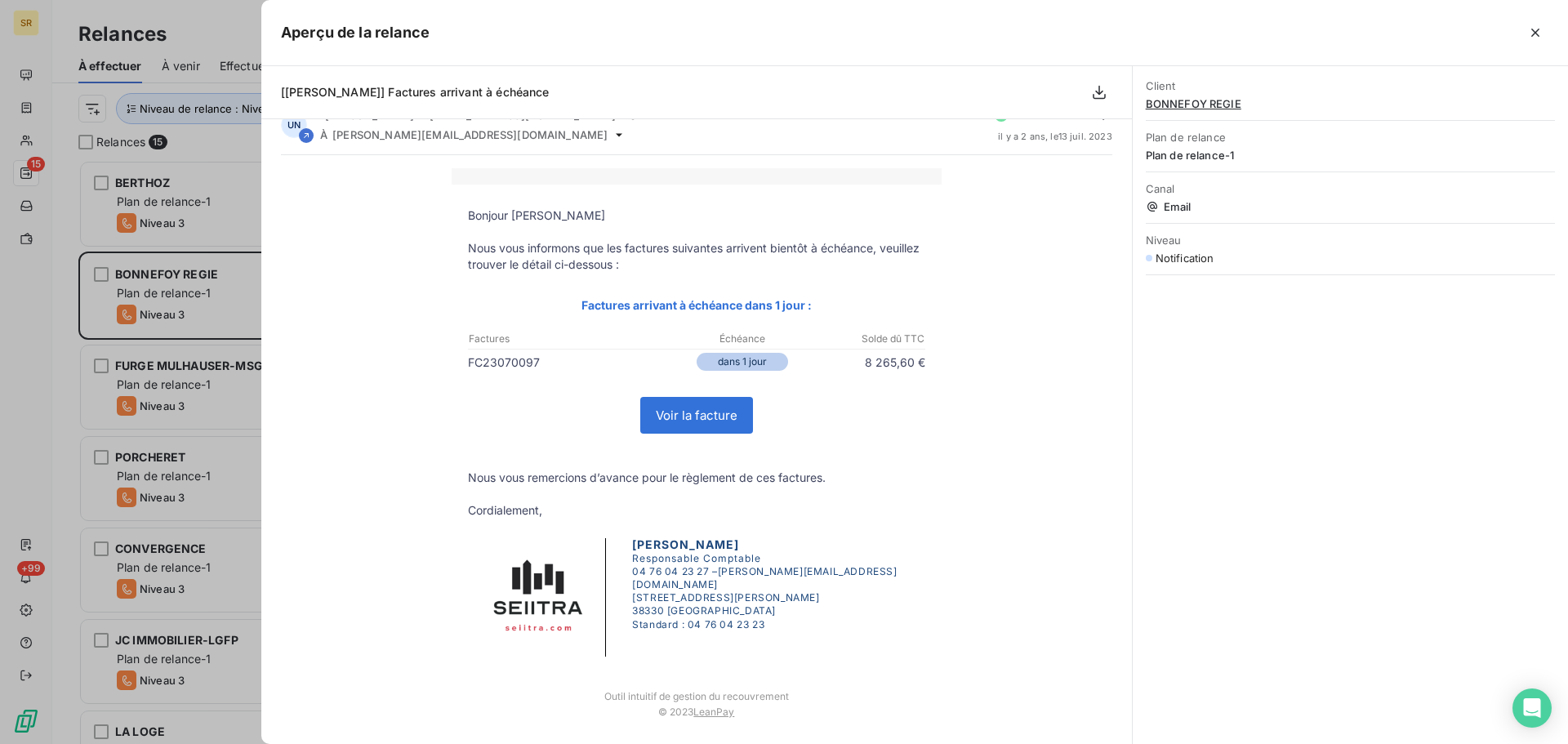
scroll to position [0, 0]
